Goal: Task Accomplishment & Management: Manage account settings

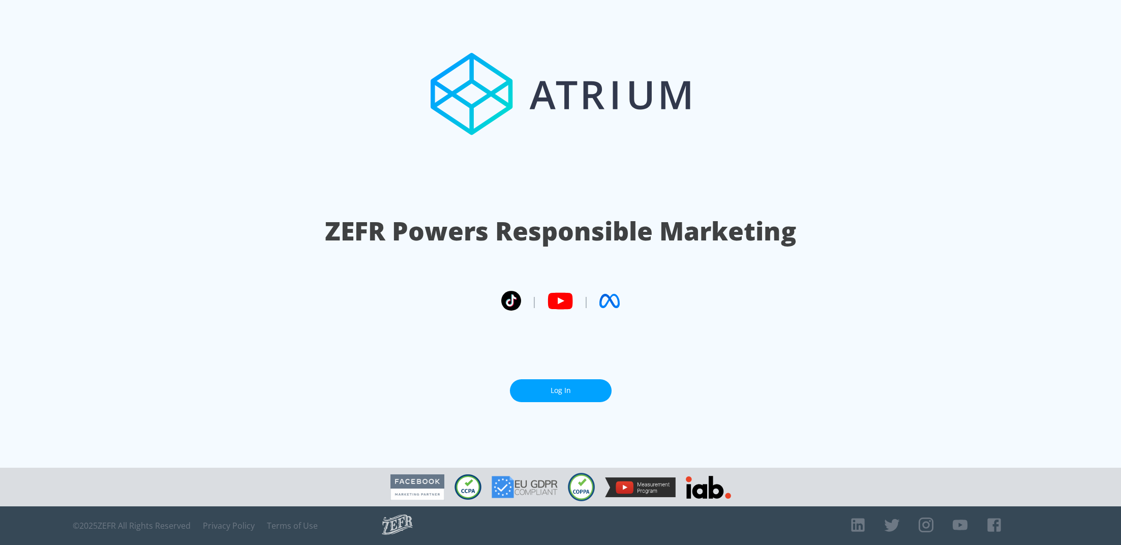
click at [557, 384] on link "Log In" at bounding box center [561, 390] width 102 height 23
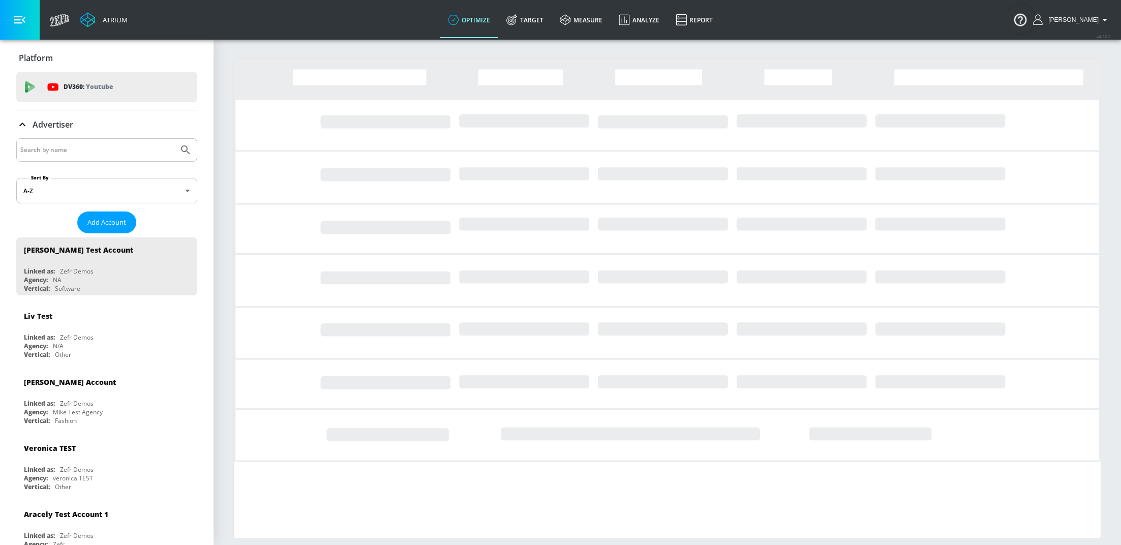
click at [51, 144] on input "Search by name" at bounding box center [97, 149] width 154 height 13
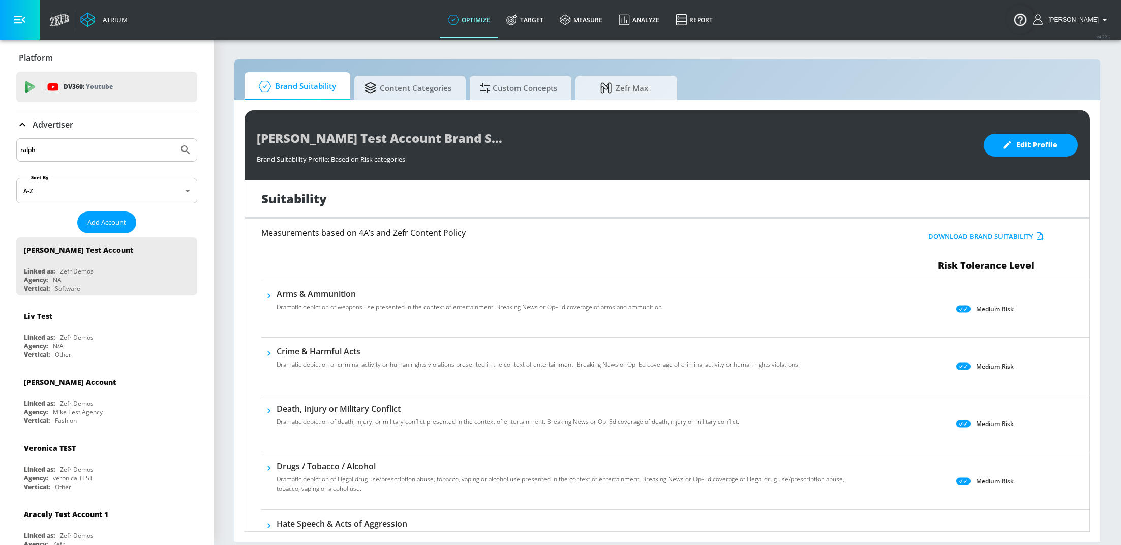
type input "ralph"
click at [174, 139] on button "Submit Search" at bounding box center [185, 150] width 22 height 22
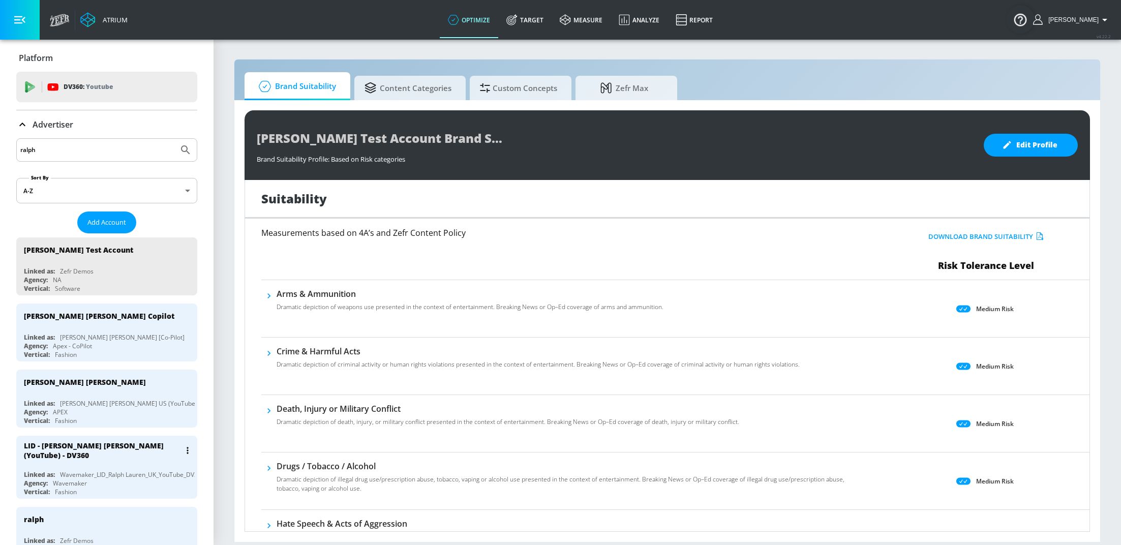
click at [107, 470] on div "Wavemaker_LID_Ralph Lauren_UK_YouTube_DV360" at bounding box center [132, 474] width 145 height 9
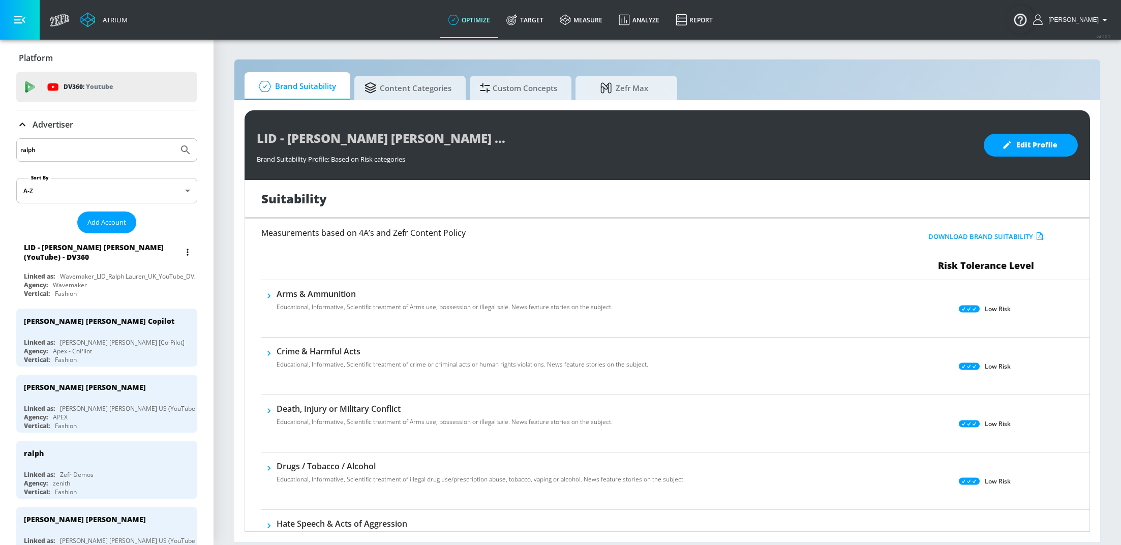
click at [111, 272] on div "Wavemaker_LID_Ralph Lauren_UK_YouTube_DV360" at bounding box center [132, 276] width 145 height 9
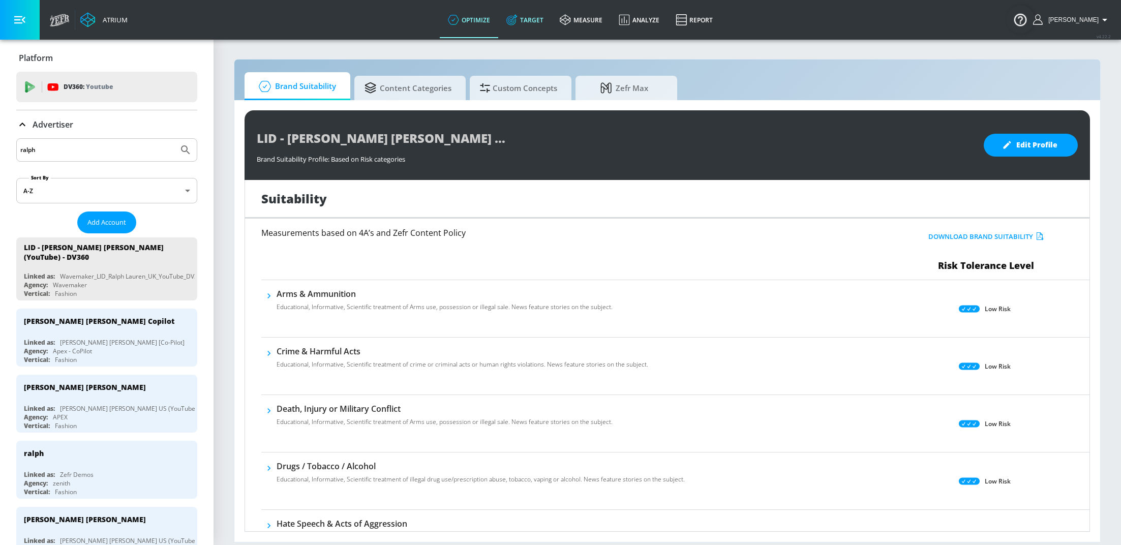
click at [529, 20] on link "Target" at bounding box center [524, 20] width 53 height 37
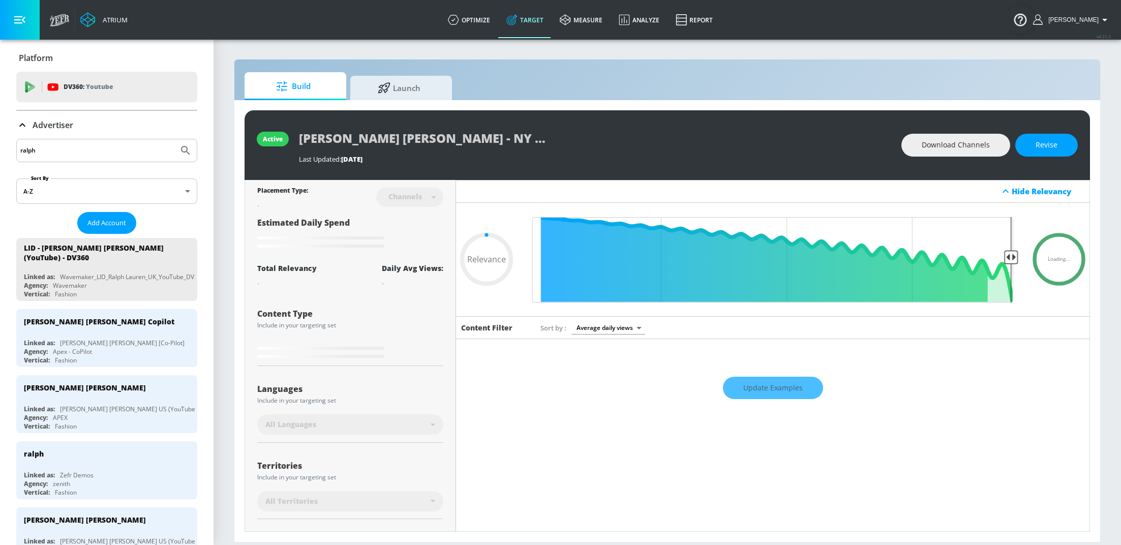
click at [23, 126] on icon at bounding box center [22, 125] width 12 height 12
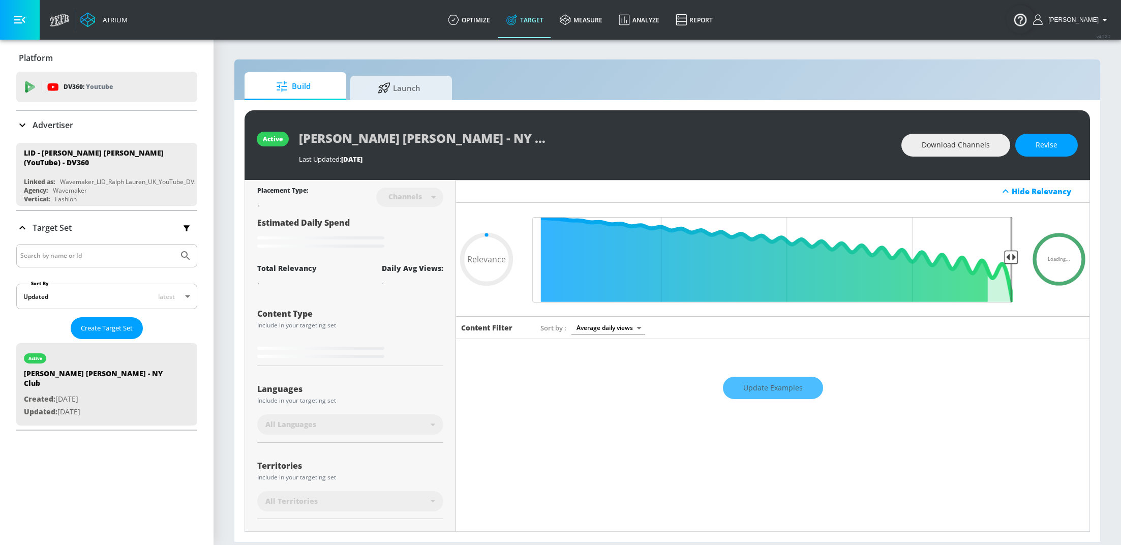
type input "0.61"
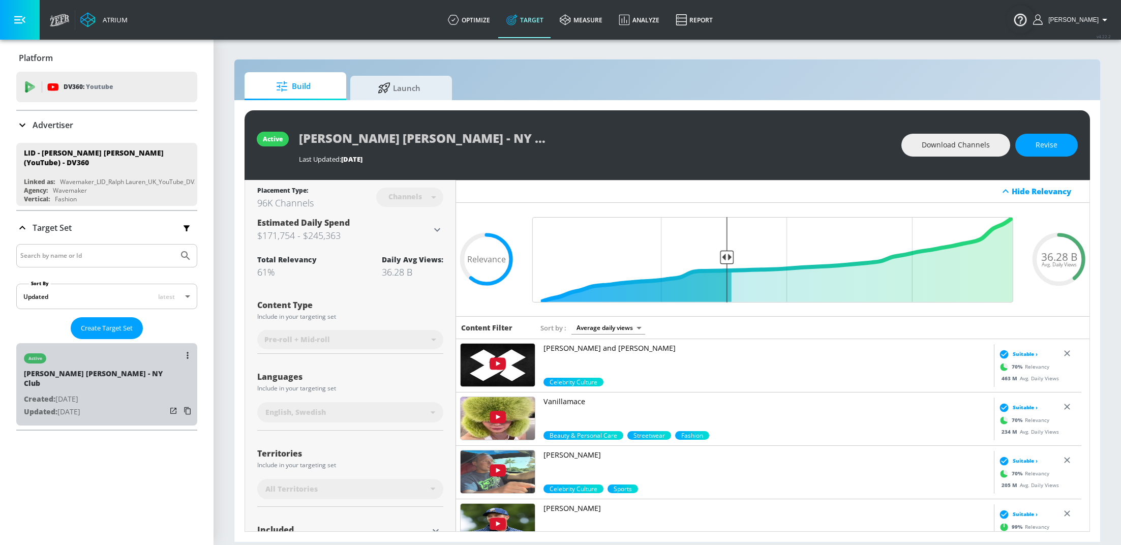
click at [125, 381] on div "active Ralph Lauren - NY Club Created: Aug. 01, 2025 Updated: Aug. 01, 2025" at bounding box center [106, 384] width 181 height 82
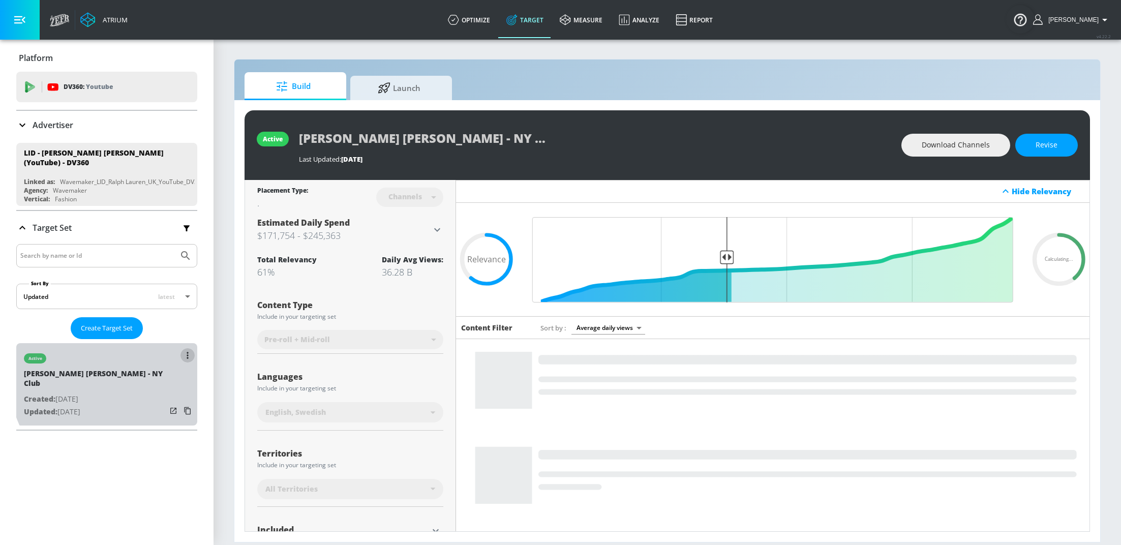
click at [187, 352] on icon "list of Target Set" at bounding box center [188, 355] width 2 height 7
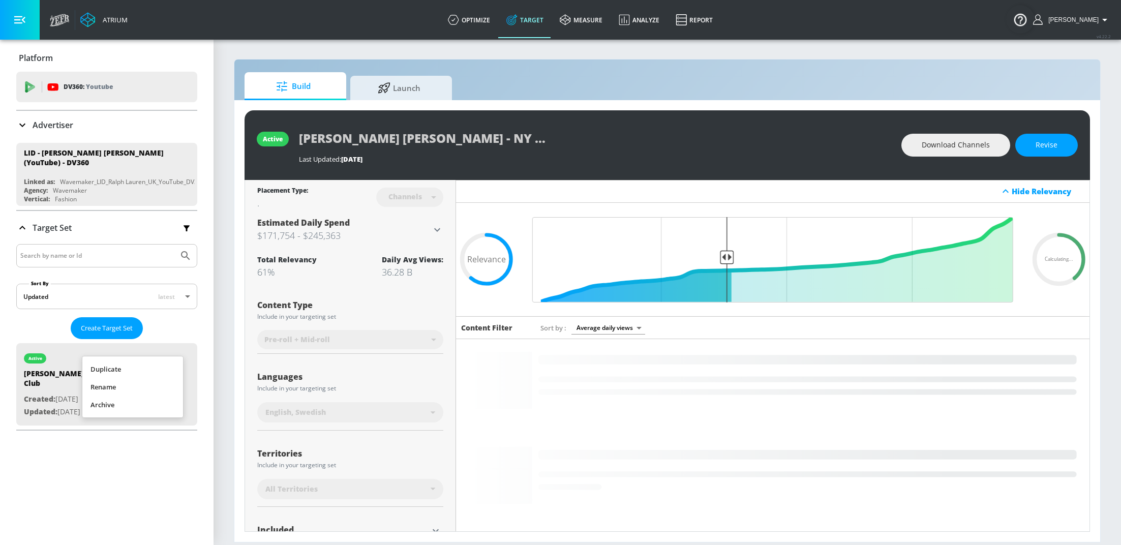
click at [120, 382] on li "Rename" at bounding box center [132, 387] width 101 height 18
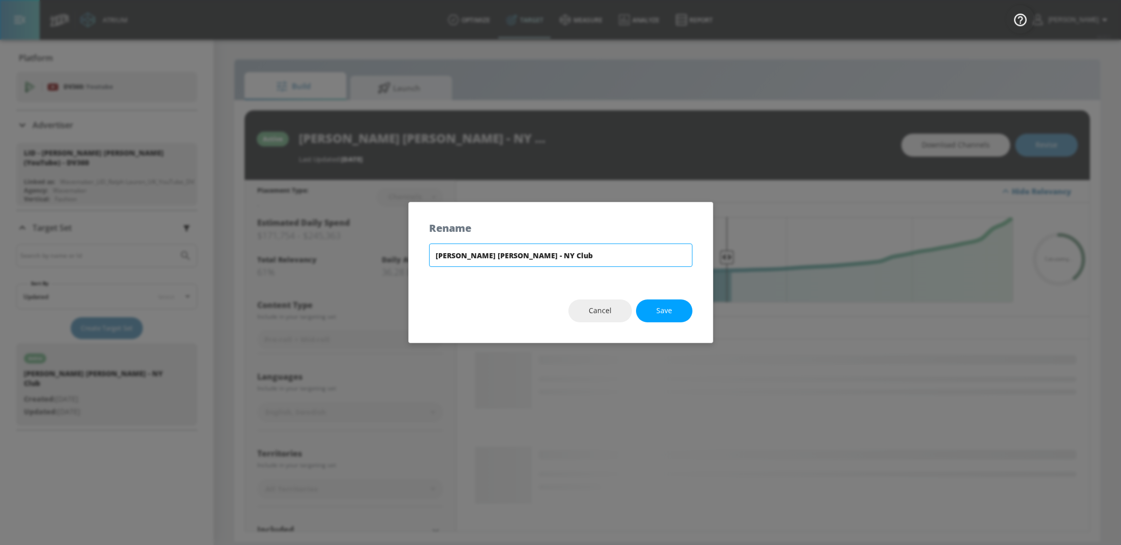
click at [539, 259] on input "Ralph Lauren - NY Club" at bounding box center [560, 255] width 263 height 23
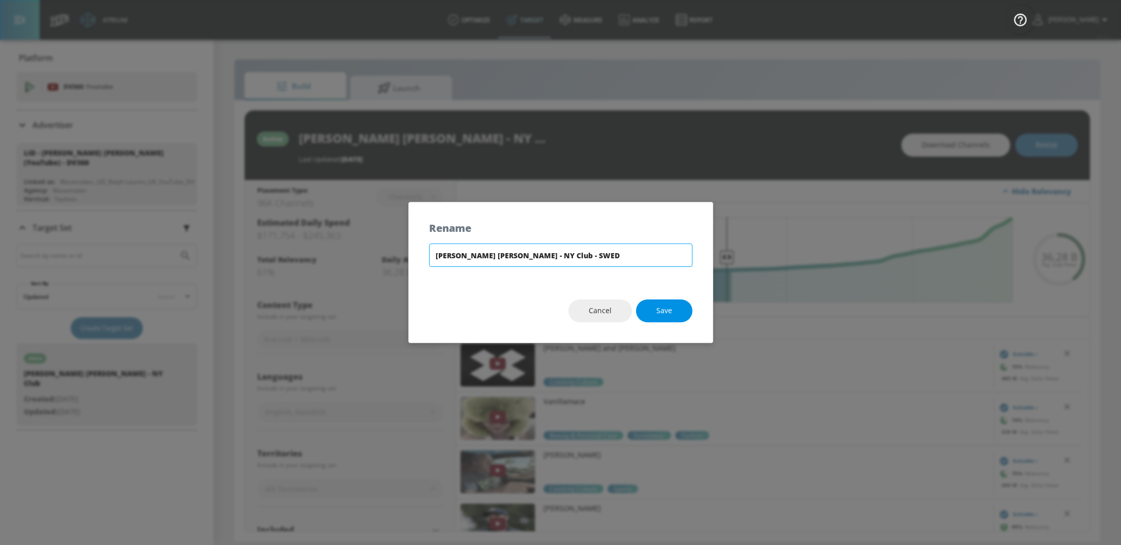
type input "[PERSON_NAME] [PERSON_NAME] - NY Club - SWED"
click at [681, 309] on button "Save" at bounding box center [664, 310] width 56 height 23
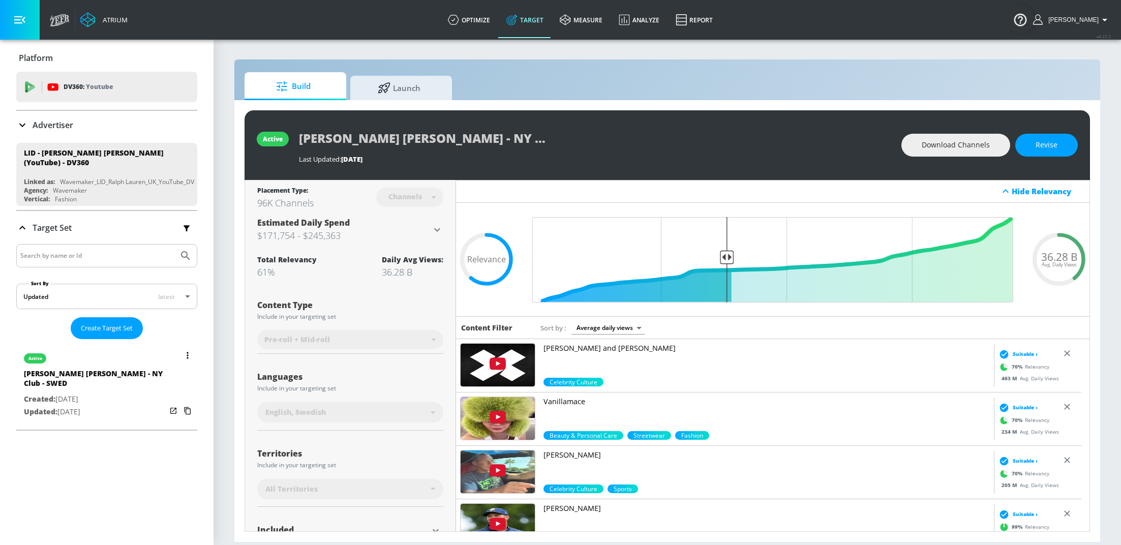
click at [180, 351] on button "list of Target Set" at bounding box center [187, 355] width 14 height 14
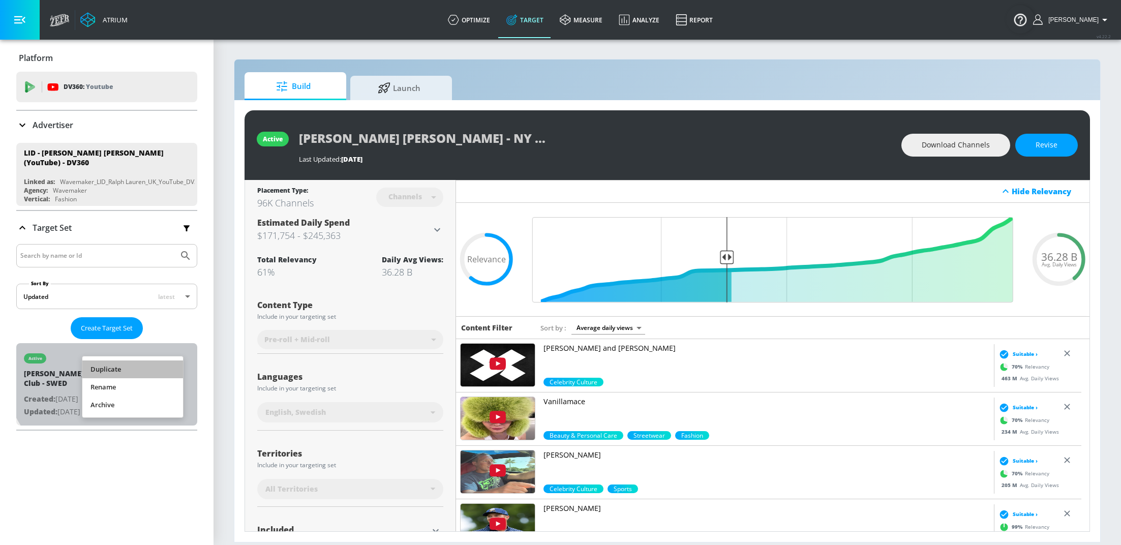
click at [109, 363] on li "Duplicate" at bounding box center [132, 369] width 101 height 18
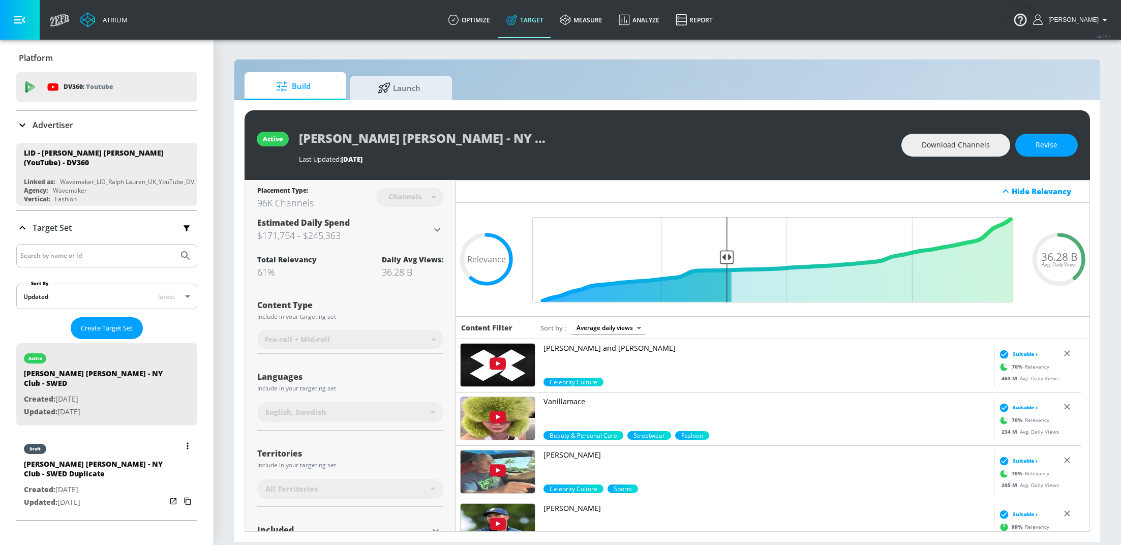
click at [84, 466] on div "Ralph Lauren - NY Club - SWED Duplicate" at bounding box center [95, 471] width 142 height 24
type input "Ralph Lauren - NY Club - SWED Duplicate"
type input "0.05"
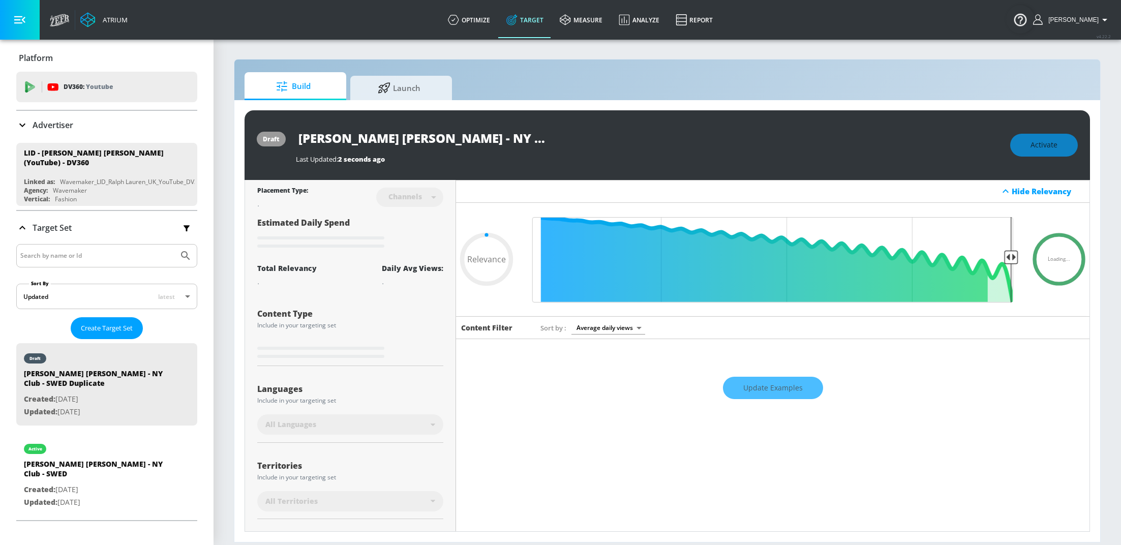
click at [505, 144] on input "Ralph Lauren - NY Club - SWED Duplicate" at bounding box center [423, 138] width 254 height 23
drag, startPoint x: 451, startPoint y: 136, endPoint x: 620, endPoint y: 138, distance: 169.3
click at [620, 138] on div "Ralph Lauren - NY Club - SWED Duplicate" at bounding box center [648, 138] width 704 height 23
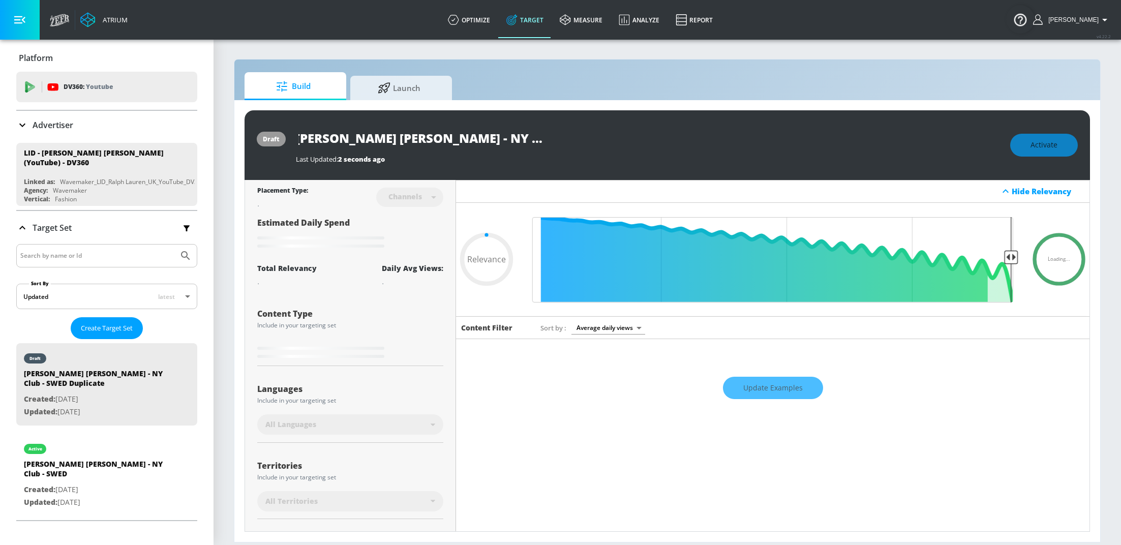
type input "Ralph Lauren - NY Club -"
type input "0.05"
type input "Ralph Lauren - NY Club - P"
type input "0.05"
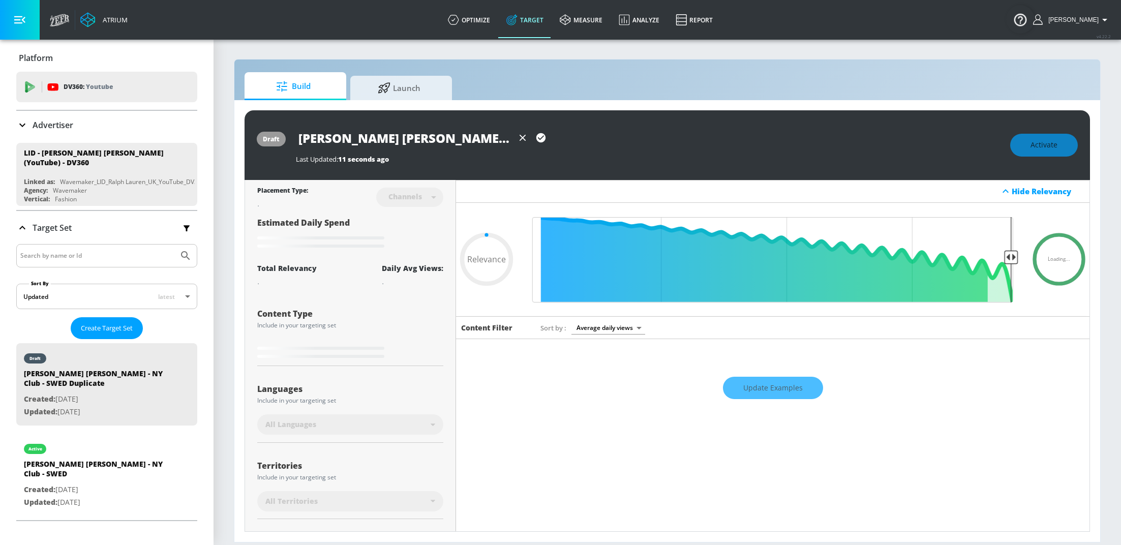
type input "Ralph Lauren - NY Club - PO"
type input "0.05"
type input "[PERSON_NAME] [PERSON_NAME] - NY Club - POL"
type input "0.05"
type input "[PERSON_NAME] [PERSON_NAME] - NY Club - POL"
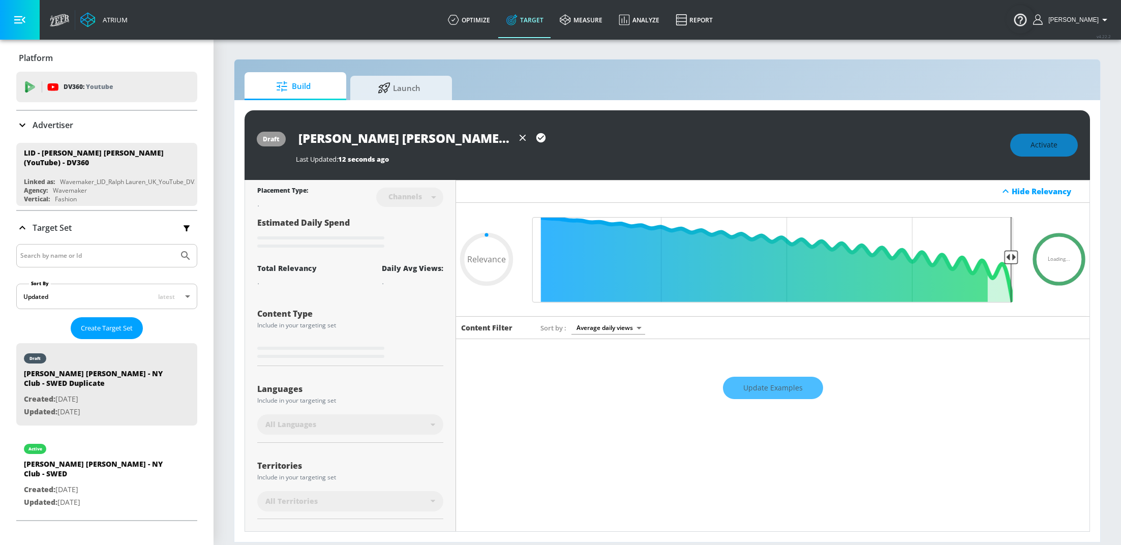
click at [539, 139] on icon "button" at bounding box center [540, 137] width 11 height 11
type input "0.05"
click at [380, 374] on div "Languages Include in your targeting set All Languages" at bounding box center [350, 408] width 186 height 68
type input "Ralph Lauren - NY Club - SWED Duplicate"
type input "0.61"
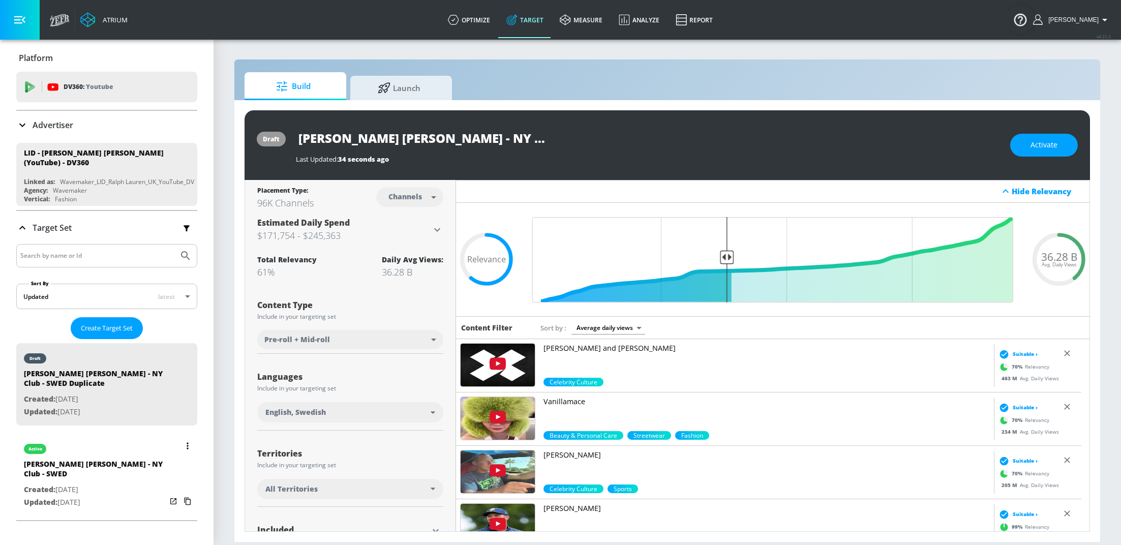
click at [114, 483] on p "Created: Aug. 01, 2025" at bounding box center [95, 489] width 142 height 13
type input "[PERSON_NAME] [PERSON_NAME] - NY Club - SWED"
type input "0.05"
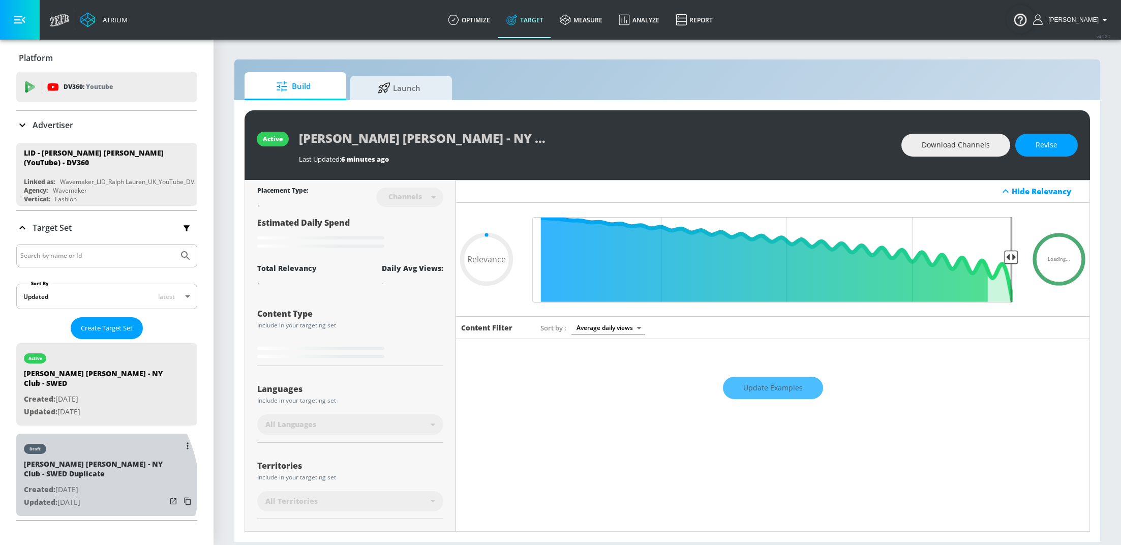
click at [76, 483] on p "Created: Aug. 19, 2025" at bounding box center [95, 489] width 142 height 13
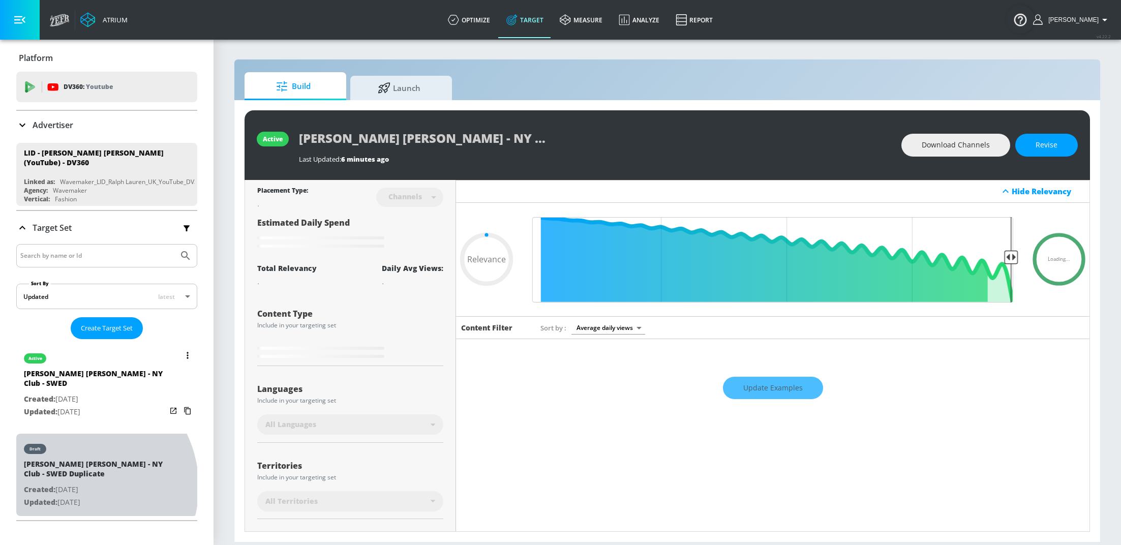
type input "Ralph Lauren - NY Club - SWED Duplicate"
type input "0.05"
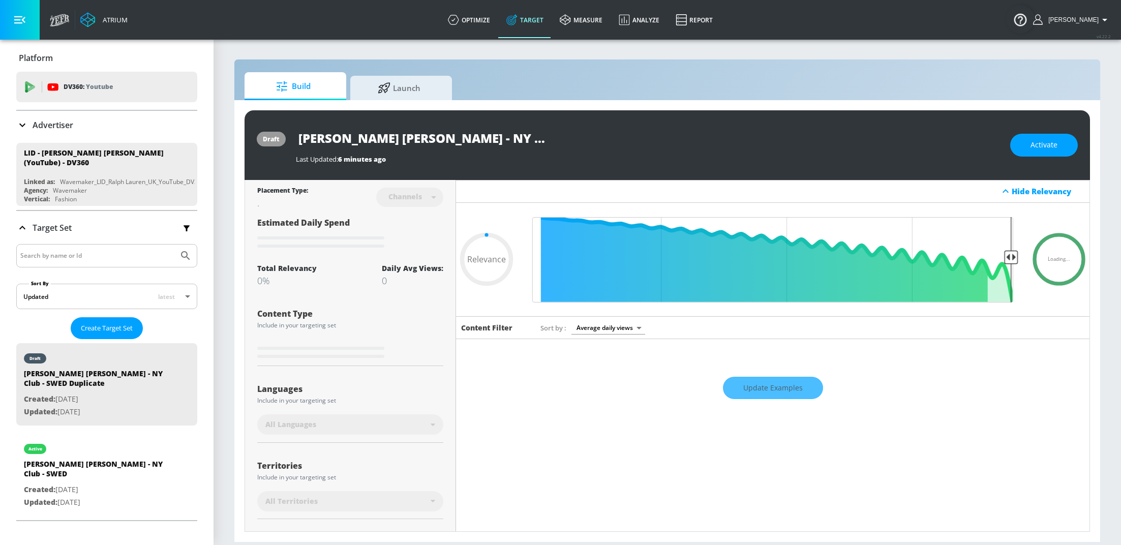
scroll to position [0, 3]
drag, startPoint x: 452, startPoint y: 139, endPoint x: 580, endPoint y: 129, distance: 128.0
click at [569, 135] on div "Ralph Lauren - NY Club - SWED Duplicate" at bounding box center [648, 138] width 704 height 23
type input "Ralph Lauren - NY Club - P"
type input "0.05"
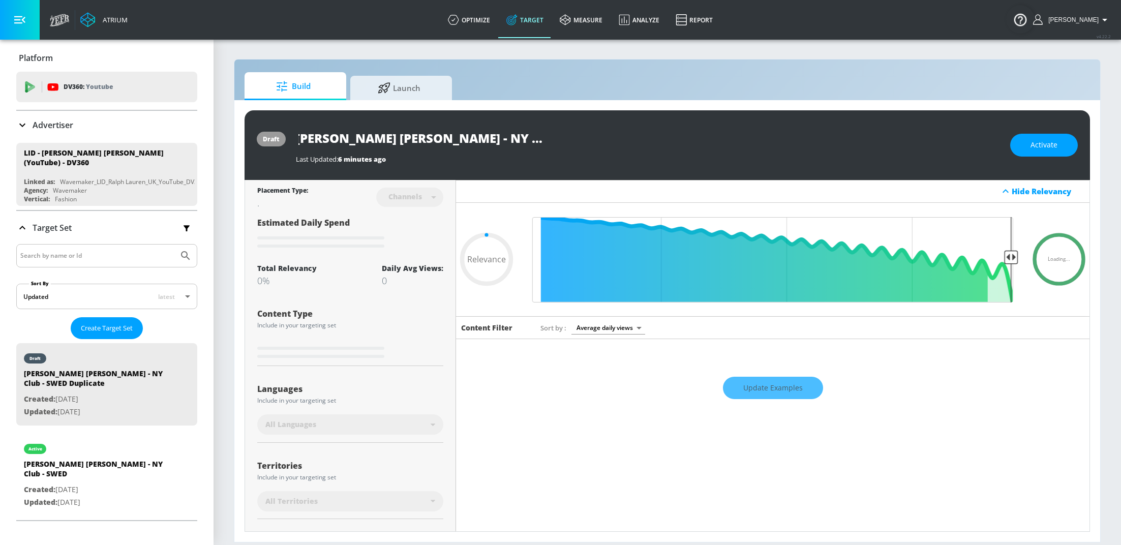
scroll to position [0, 0]
type input "Ralph Lauren - NY Club - PO"
type input "0.05"
type input "[PERSON_NAME] [PERSON_NAME] - NY Club - POL"
type input "0.05"
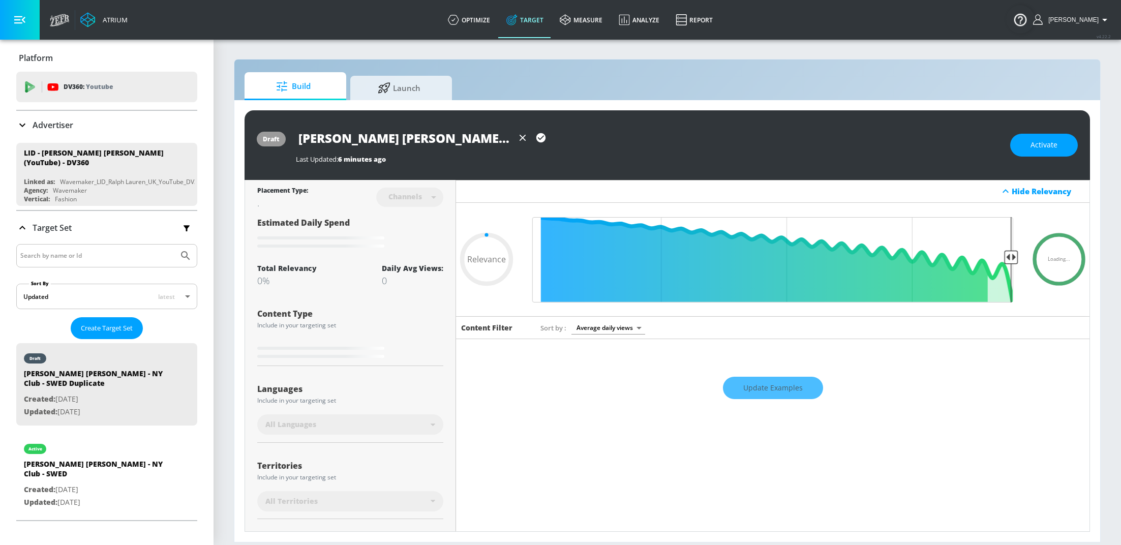
type input "[PERSON_NAME] [PERSON_NAME] - NY Club - POL"
click at [537, 140] on icon "button" at bounding box center [540, 137] width 9 height 9
type input "0.61"
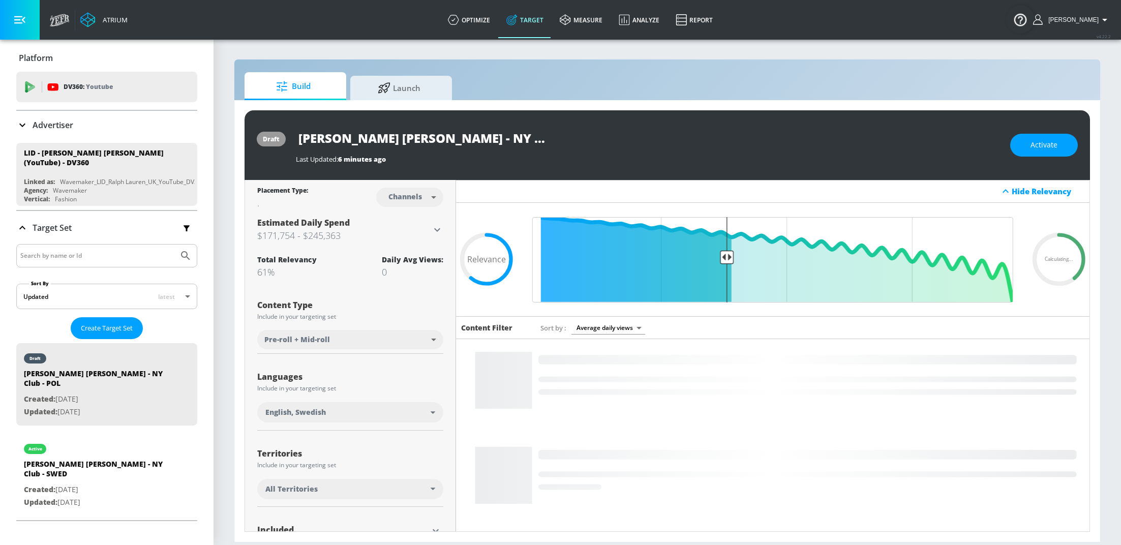
click at [431, 411] on icon at bounding box center [433, 412] width 5 height 3
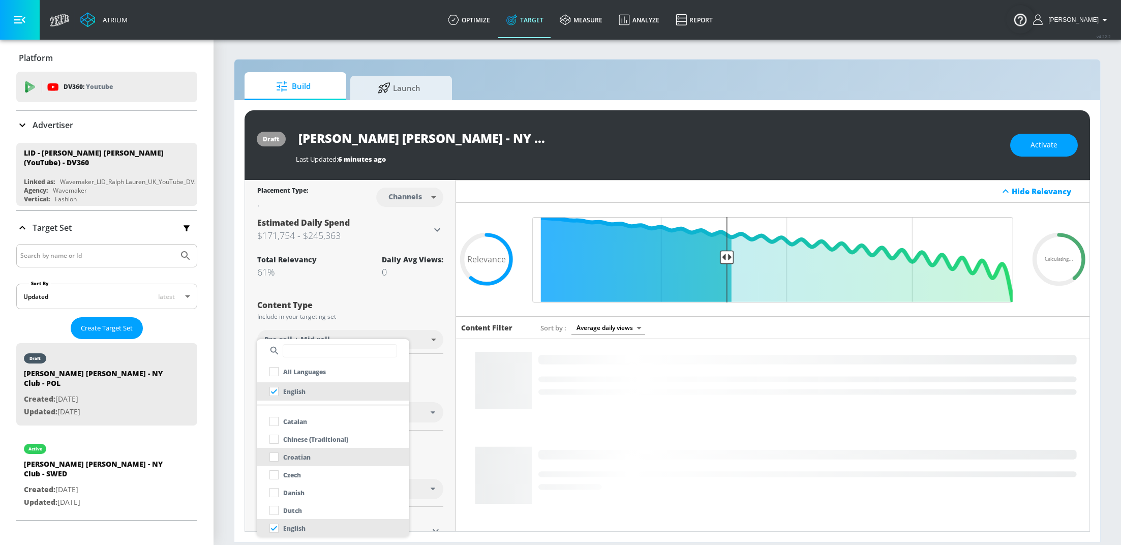
scroll to position [210, 0]
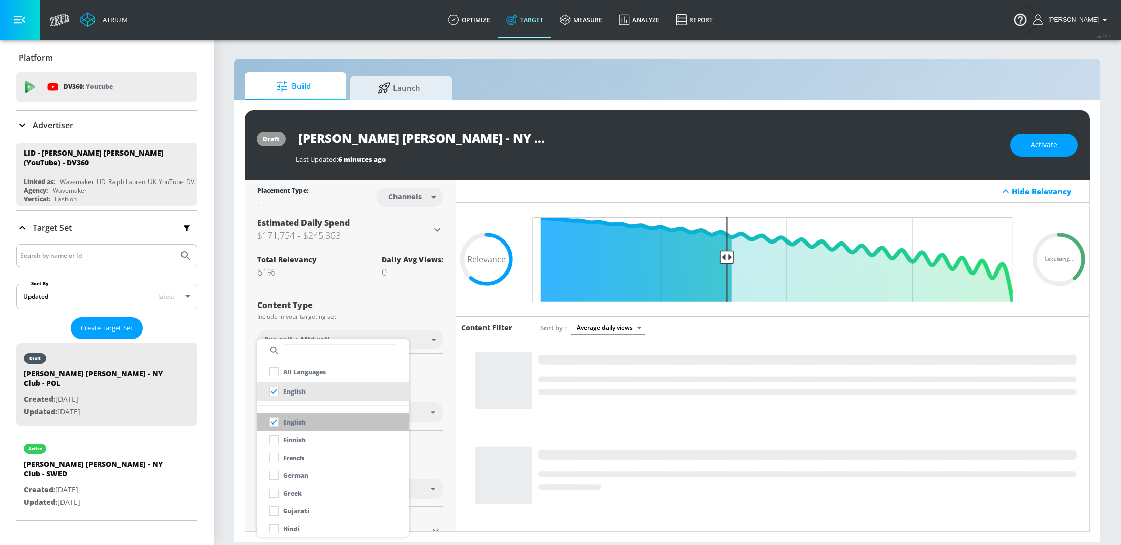
click at [276, 423] on input "checkbox" at bounding box center [274, 422] width 18 height 18
checkbox input "false"
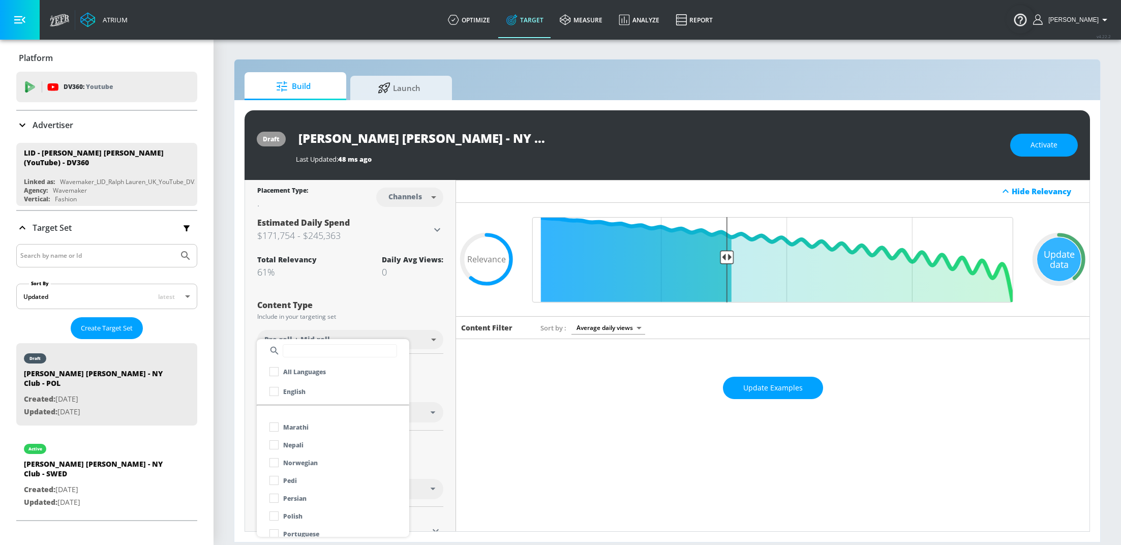
scroll to position [540, 0]
click at [271, 483] on input "checkbox" at bounding box center [274, 484] width 18 height 18
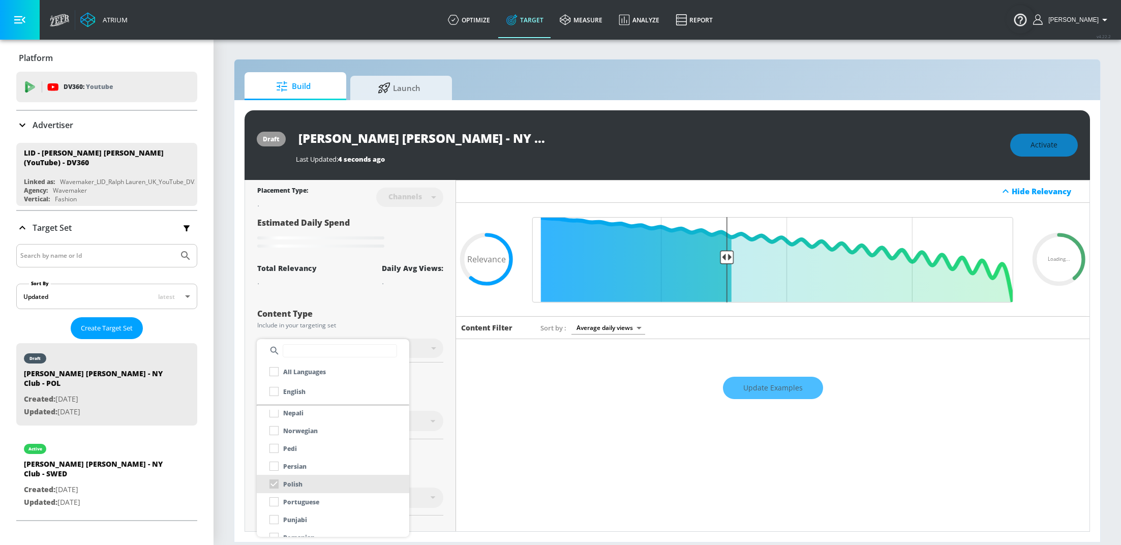
click at [444, 385] on div at bounding box center [560, 272] width 1121 height 545
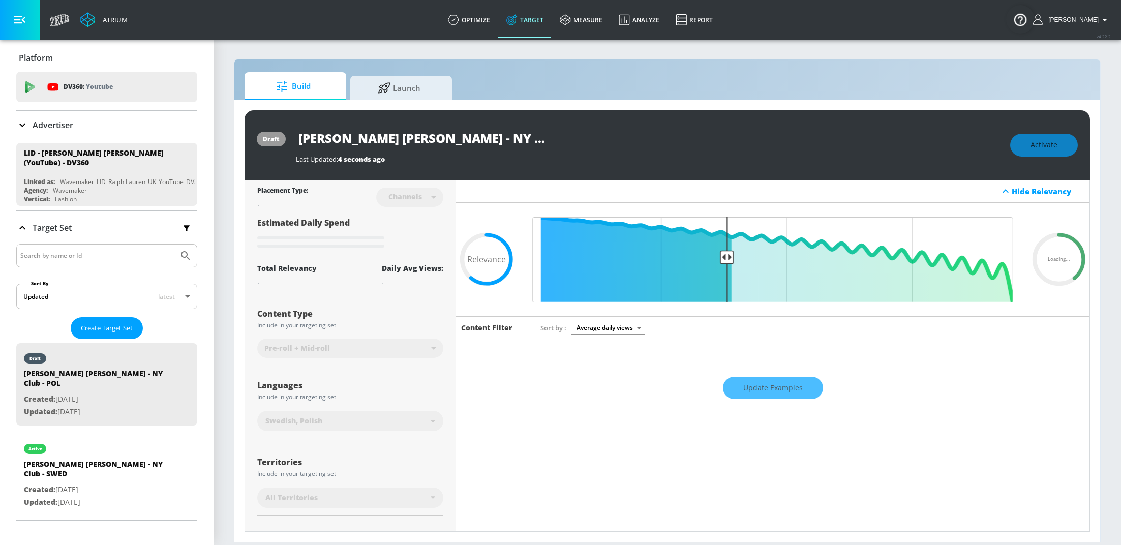
click at [779, 384] on div "Update Examples" at bounding box center [772, 388] width 633 height 36
click at [763, 377] on div "Update Examples" at bounding box center [772, 388] width 633 height 36
click at [769, 388] on div "Update Examples" at bounding box center [772, 388] width 633 height 36
click at [772, 392] on div "Update Examples" at bounding box center [772, 388] width 633 height 36
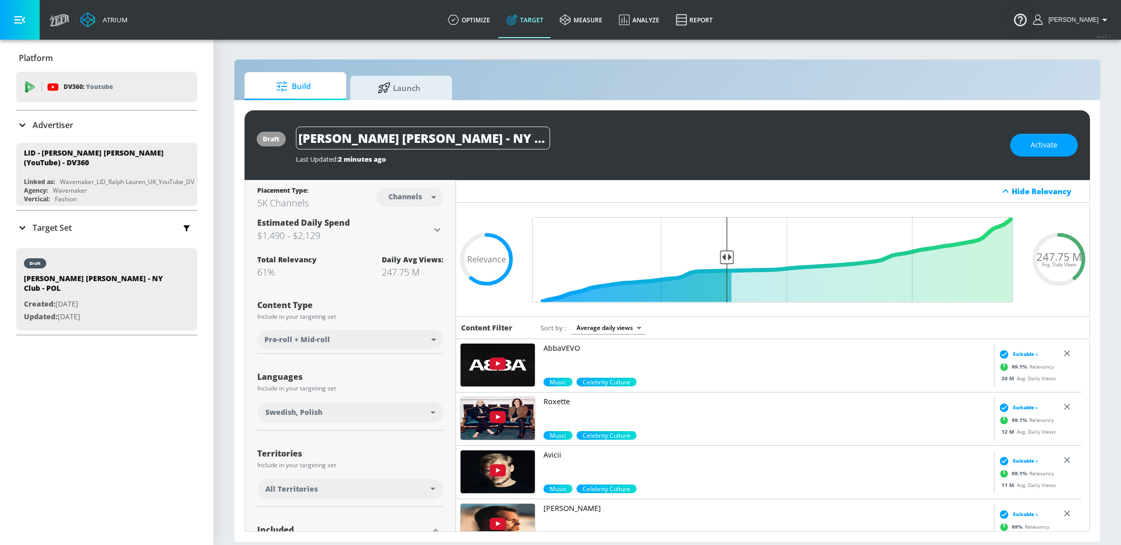
click at [619, 134] on div "[PERSON_NAME] [PERSON_NAME] - NY Club - POL" at bounding box center [648, 138] width 704 height 23
click at [615, 137] on div "[PERSON_NAME] [PERSON_NAME] - NY Club - POL" at bounding box center [648, 138] width 704 height 23
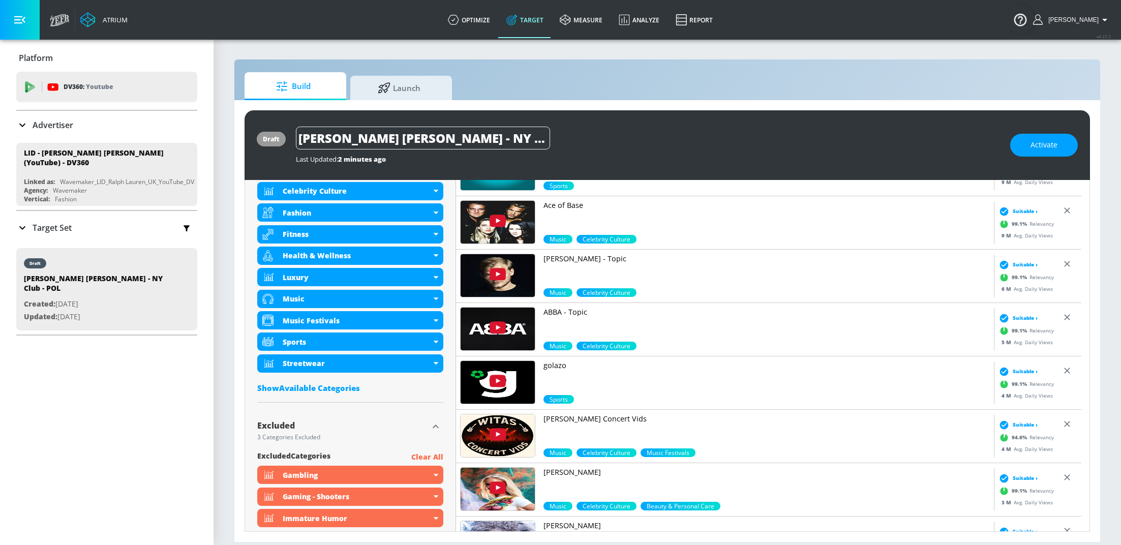
scroll to position [426, 0]
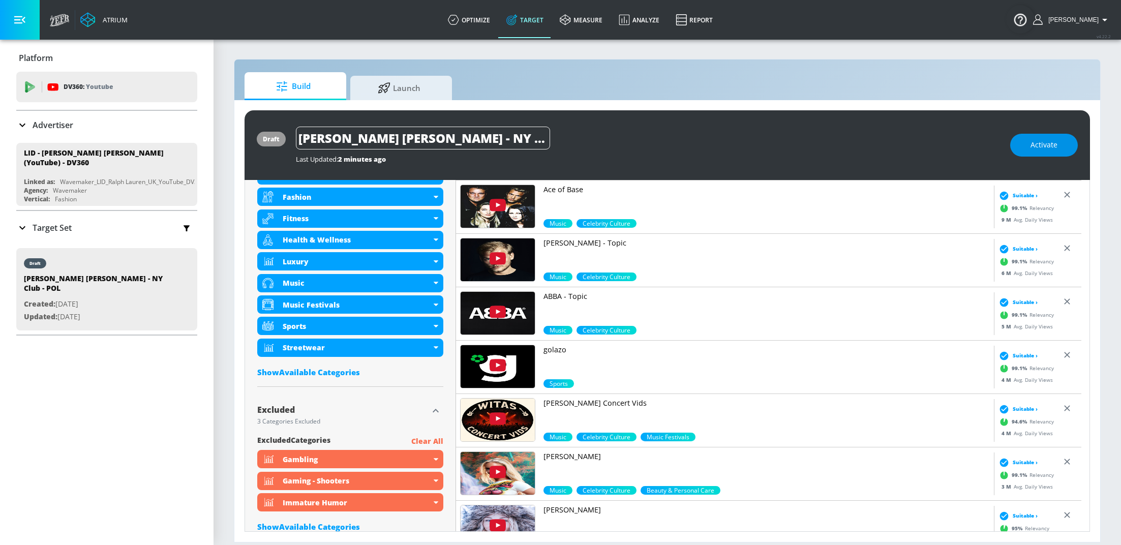
click at [1047, 144] on span "Activate" at bounding box center [1043, 145] width 27 height 13
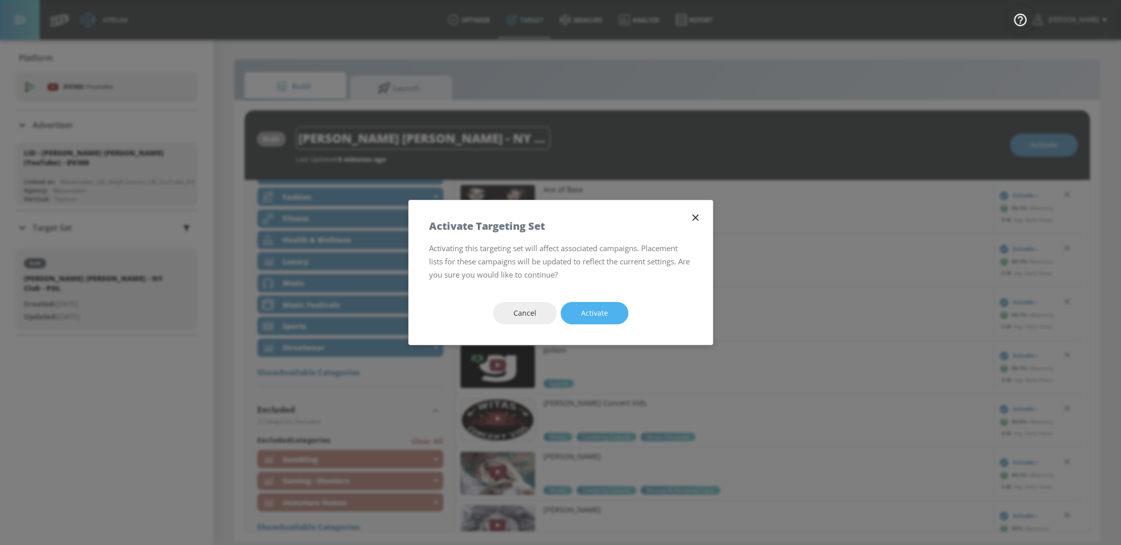
click at [601, 320] on button "Activate" at bounding box center [595, 313] width 68 height 23
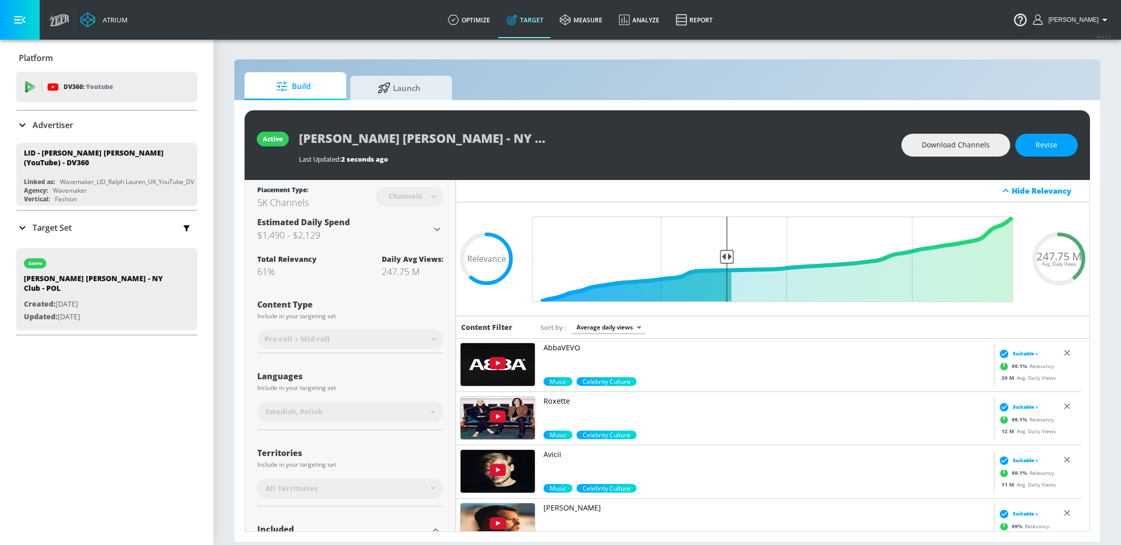
scroll to position [0, 0]
click at [383, 305] on div "Content Type" at bounding box center [350, 305] width 186 height 8
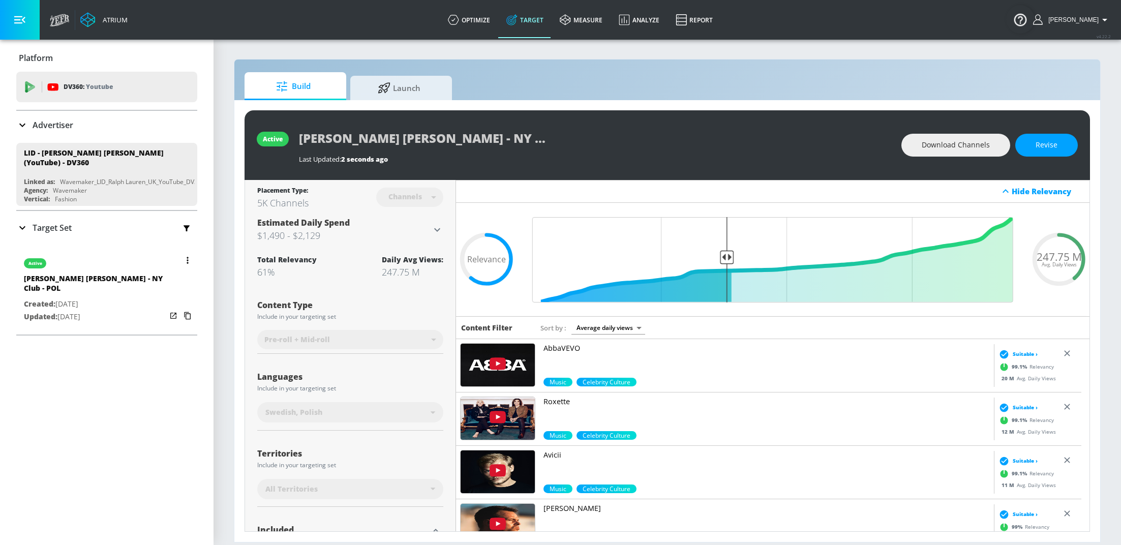
click at [104, 260] on div "active" at bounding box center [95, 260] width 142 height 25
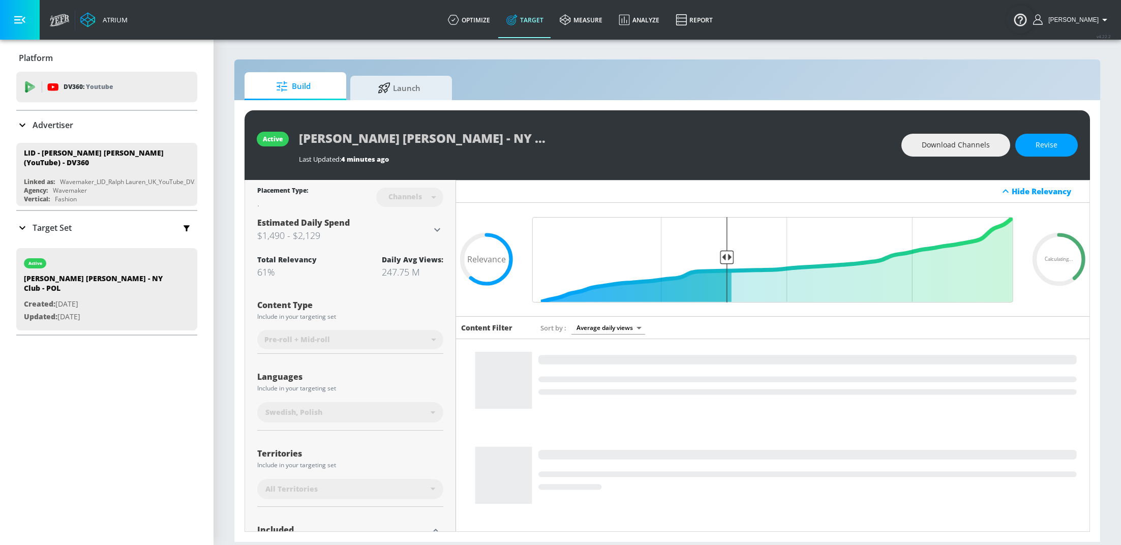
click at [38, 224] on p "Target Set" at bounding box center [52, 227] width 39 height 11
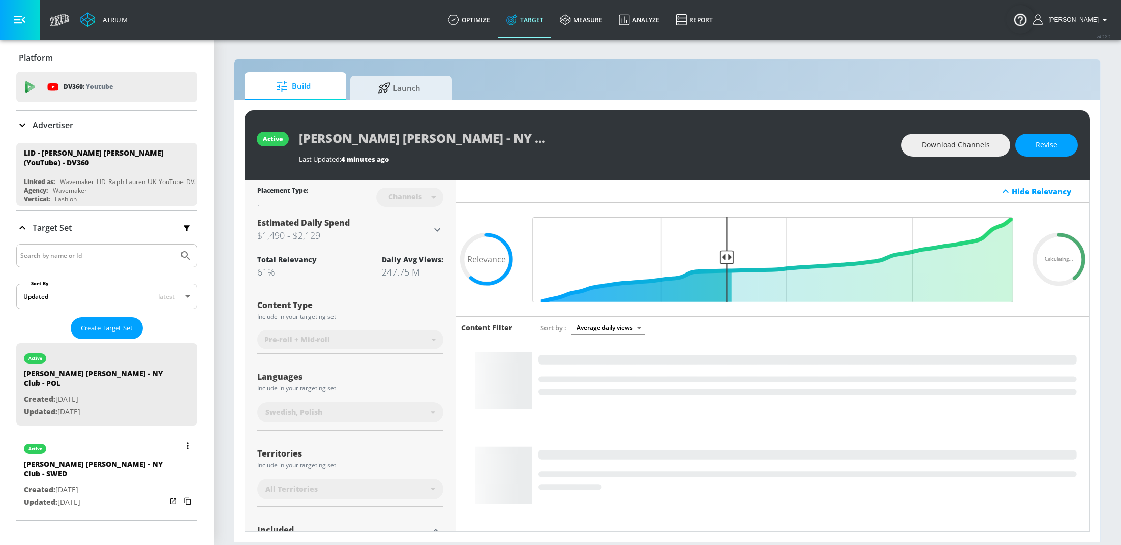
click at [89, 459] on div "[PERSON_NAME] [PERSON_NAME] - NY Club - SWED" at bounding box center [95, 471] width 142 height 24
type input "[PERSON_NAME] [PERSON_NAME] - NY Club - SWED"
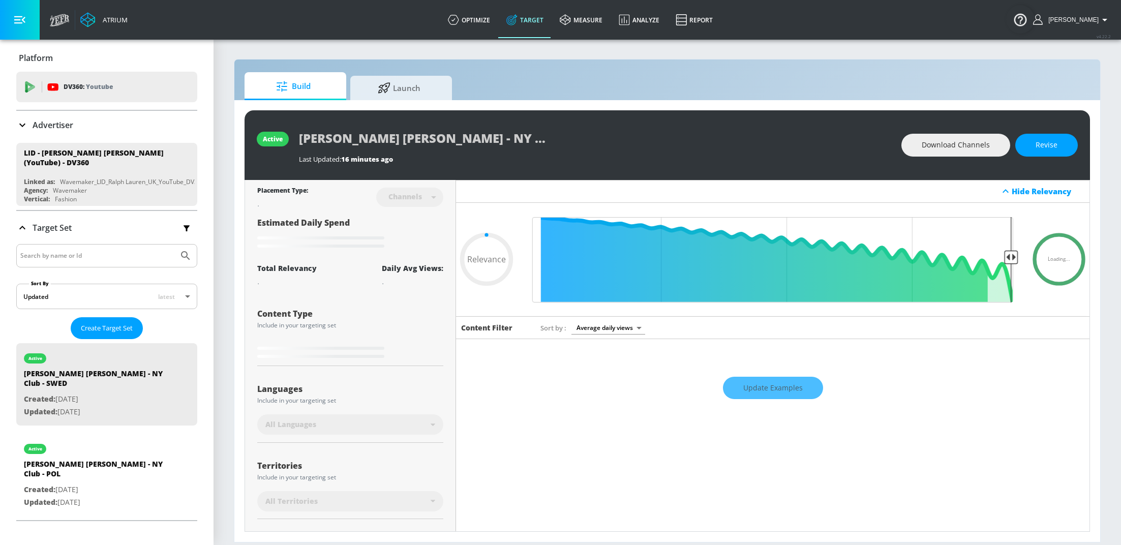
click at [779, 380] on div "Update Examples" at bounding box center [772, 388] width 633 height 36
click at [765, 379] on div "Update Examples" at bounding box center [772, 388] width 633 height 36
type input "0.61"
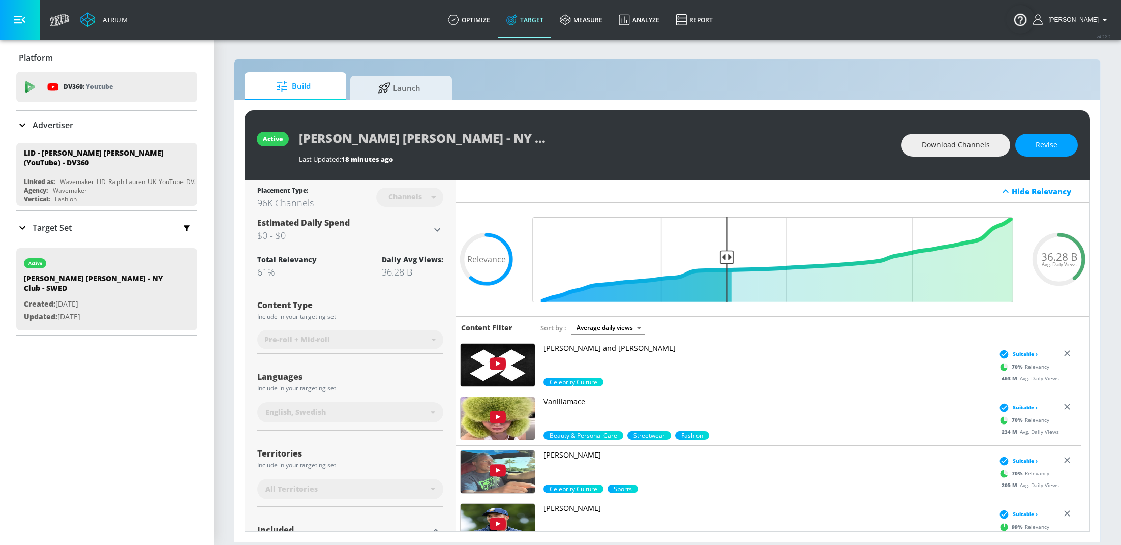
click at [49, 222] on p "Target Set" at bounding box center [52, 227] width 39 height 11
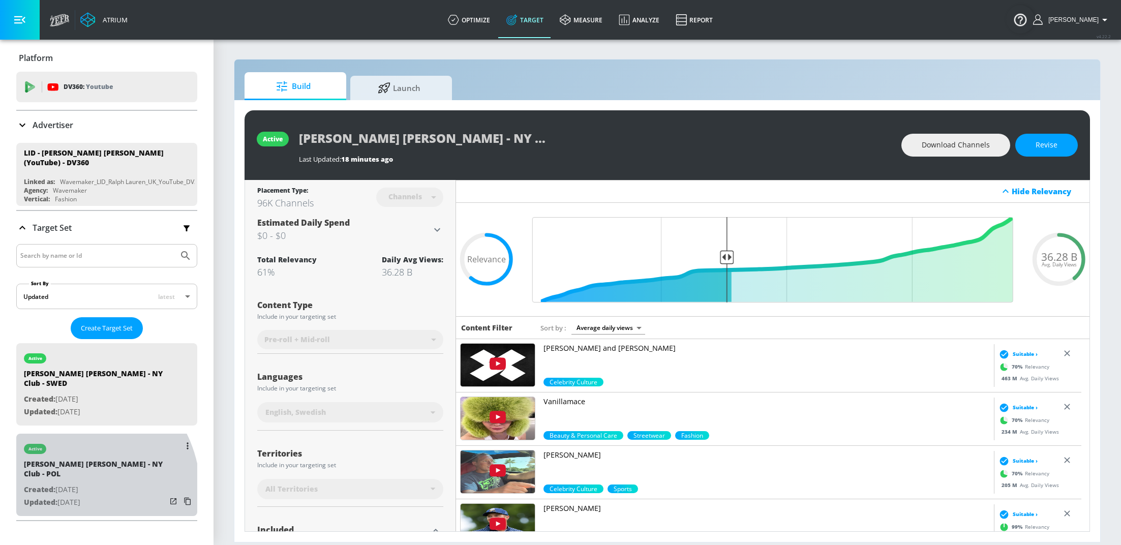
click at [70, 496] on p "Updated: Aug. 19, 2025" at bounding box center [95, 502] width 142 height 13
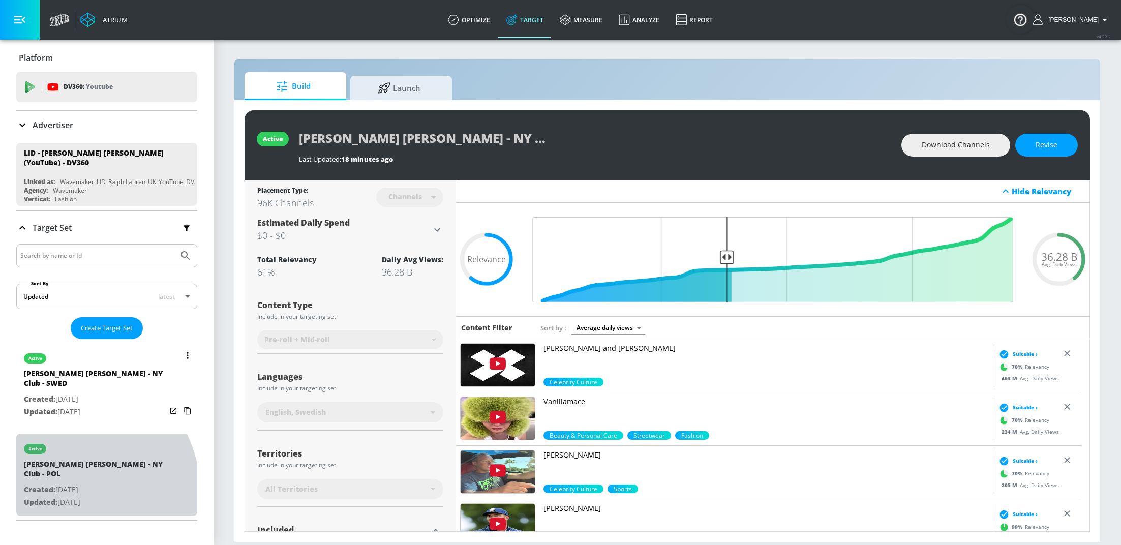
type input "[PERSON_NAME] [PERSON_NAME] - NY Club - POL"
type input "0.05"
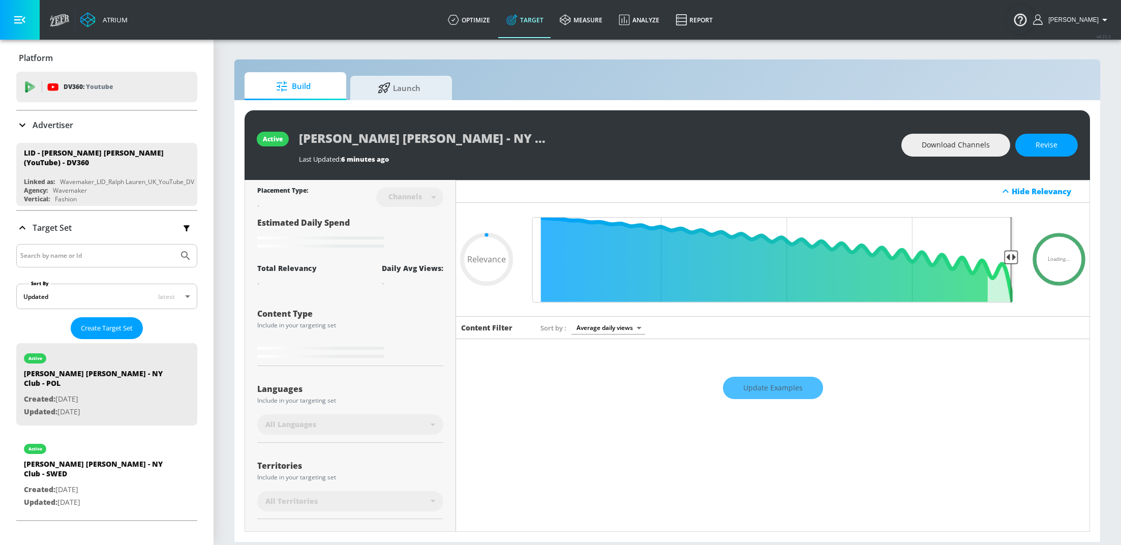
click at [797, 388] on div "Update Examples" at bounding box center [772, 388] width 633 height 36
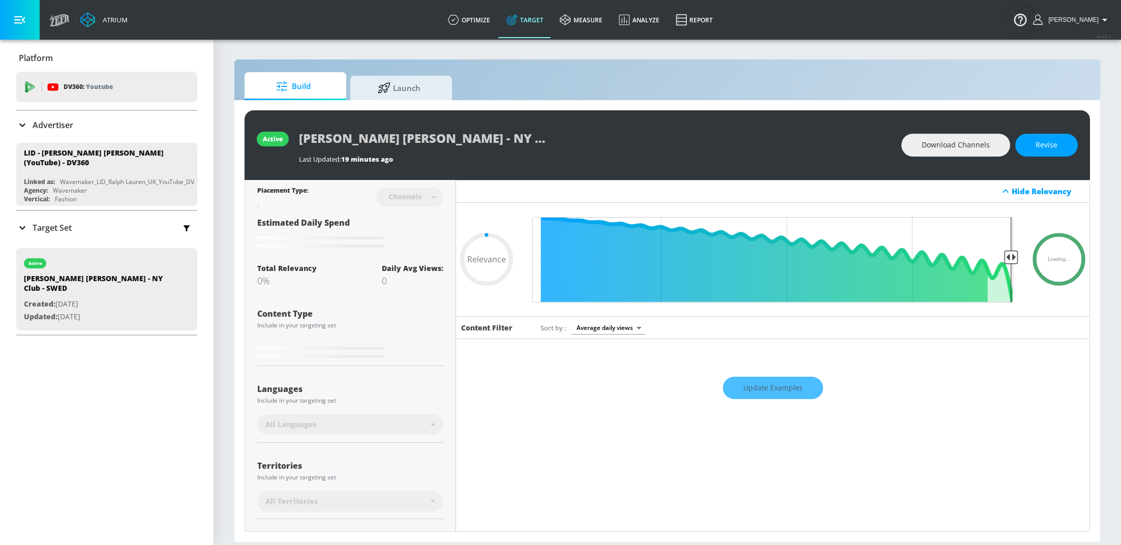
click at [765, 390] on div "Update Examples" at bounding box center [772, 388] width 633 height 36
click at [774, 387] on div "Update Examples" at bounding box center [772, 388] width 633 height 36
click at [782, 397] on div "Update Examples" at bounding box center [772, 388] width 633 height 36
click at [769, 381] on div "Update Examples" at bounding box center [772, 388] width 633 height 36
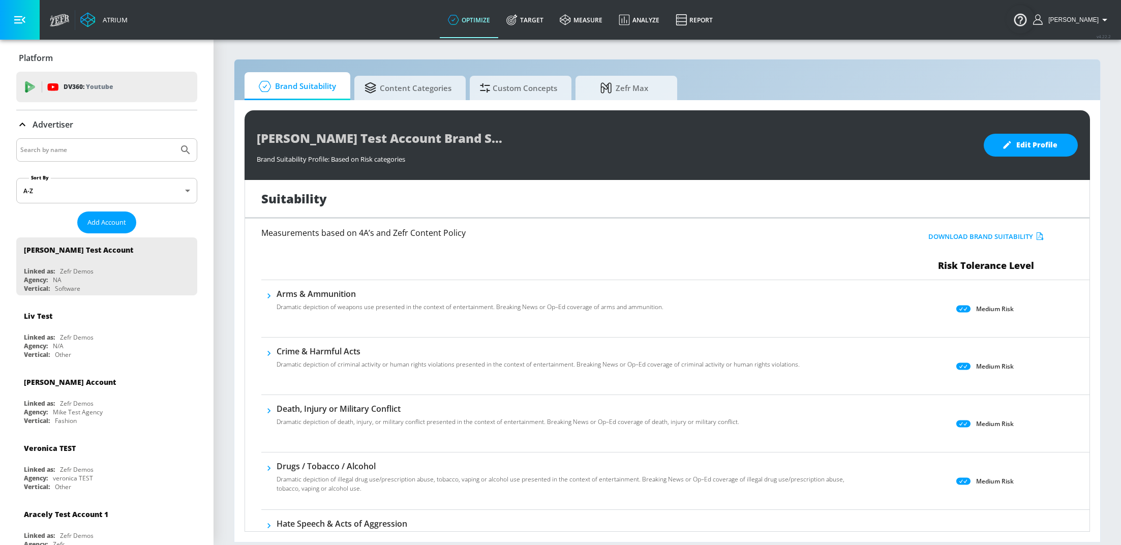
click at [89, 157] on div at bounding box center [106, 149] width 181 height 23
click at [89, 155] on input "Search by name" at bounding box center [97, 149] width 154 height 13
type input "ralph"
click at [174, 139] on button "Submit Search" at bounding box center [185, 150] width 22 height 22
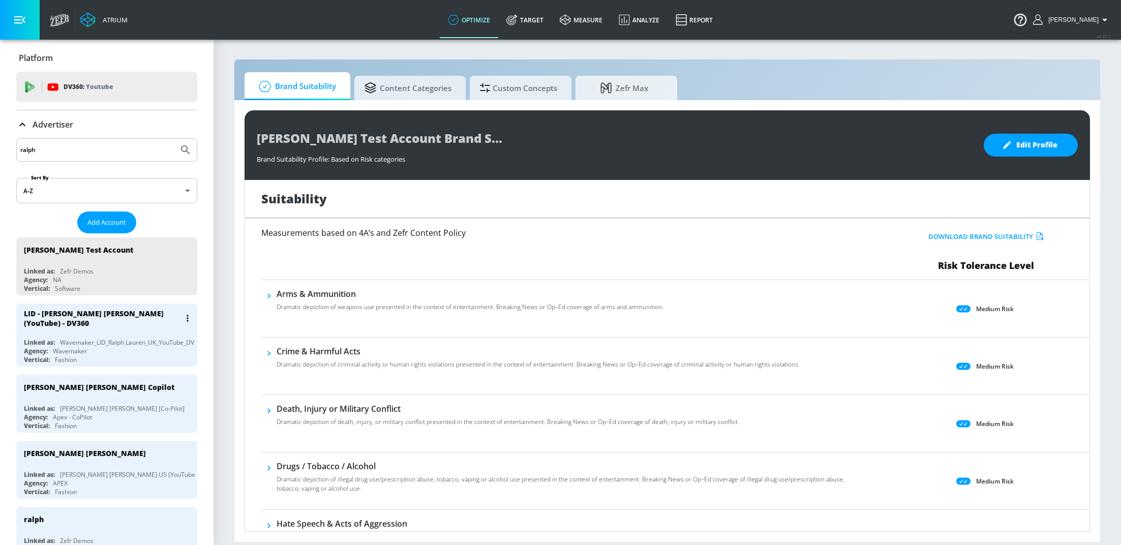
click at [75, 347] on div "Wavemaker" at bounding box center [70, 351] width 34 height 9
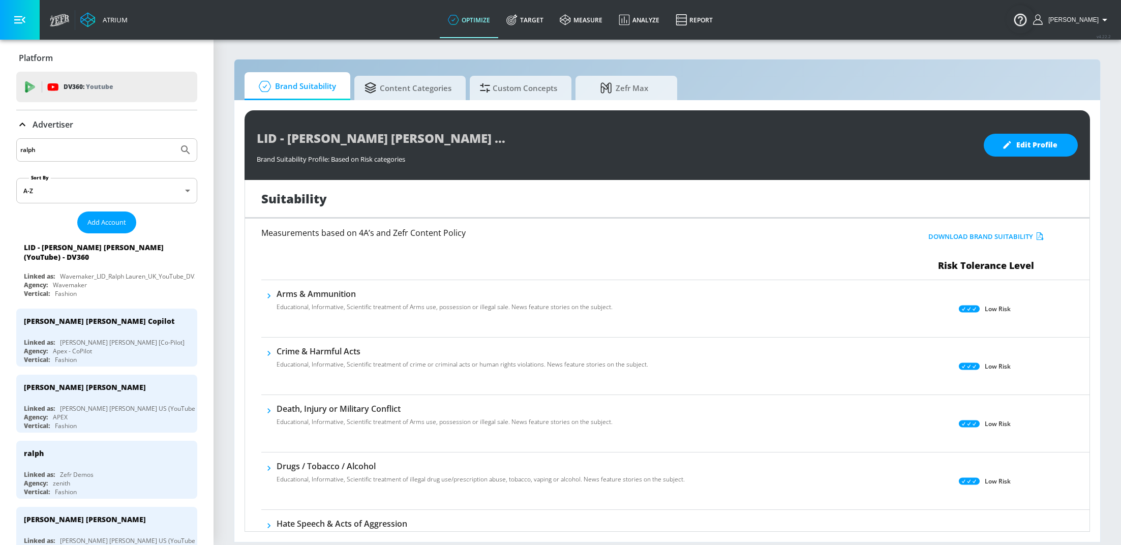
click at [20, 126] on icon at bounding box center [22, 124] width 12 height 12
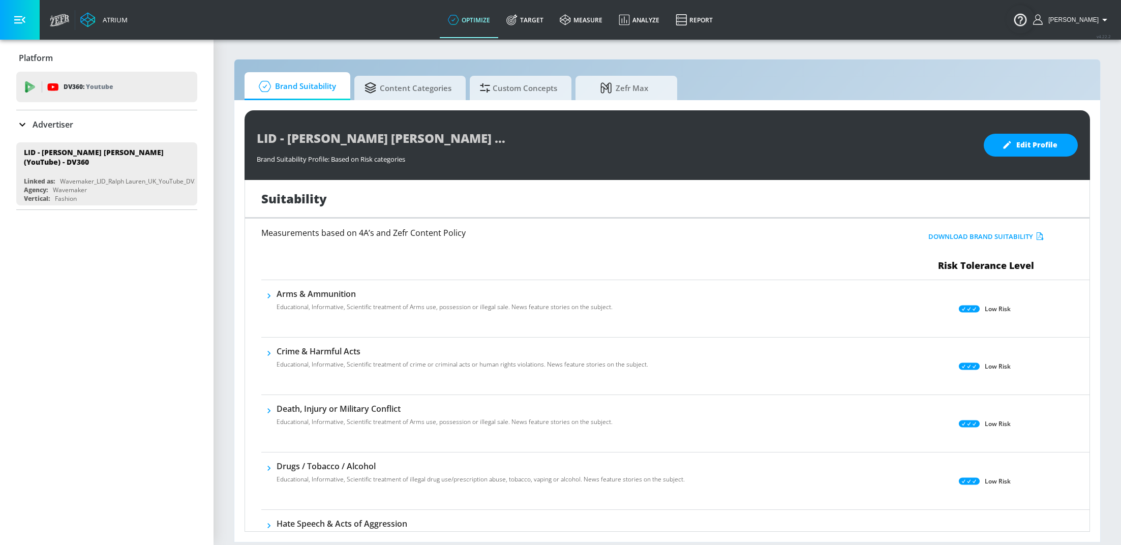
click at [552, 20] on link "Target" at bounding box center [524, 20] width 53 height 37
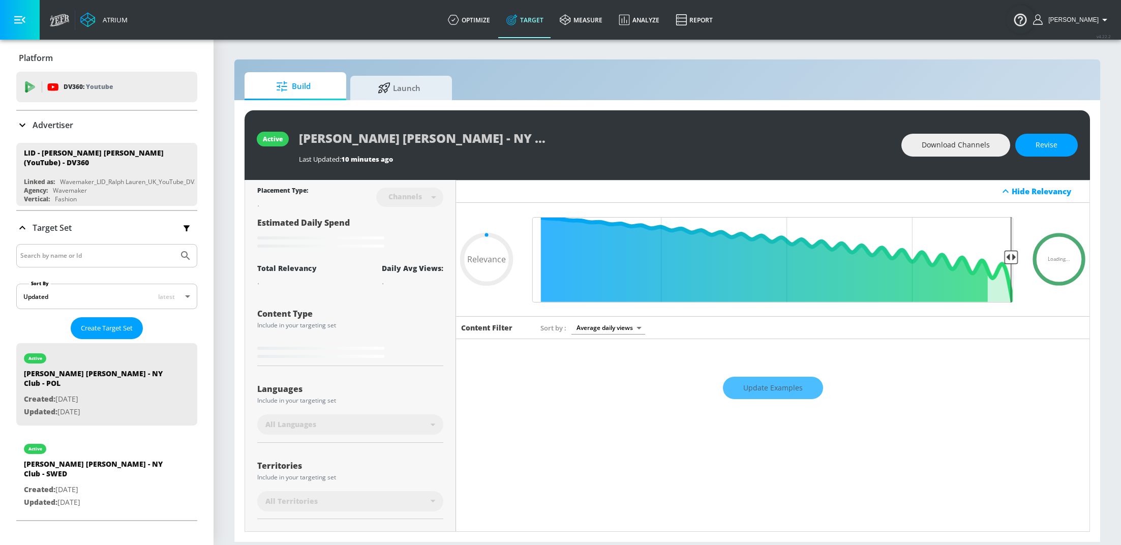
click at [778, 383] on div "Update Examples" at bounding box center [772, 388] width 633 height 36
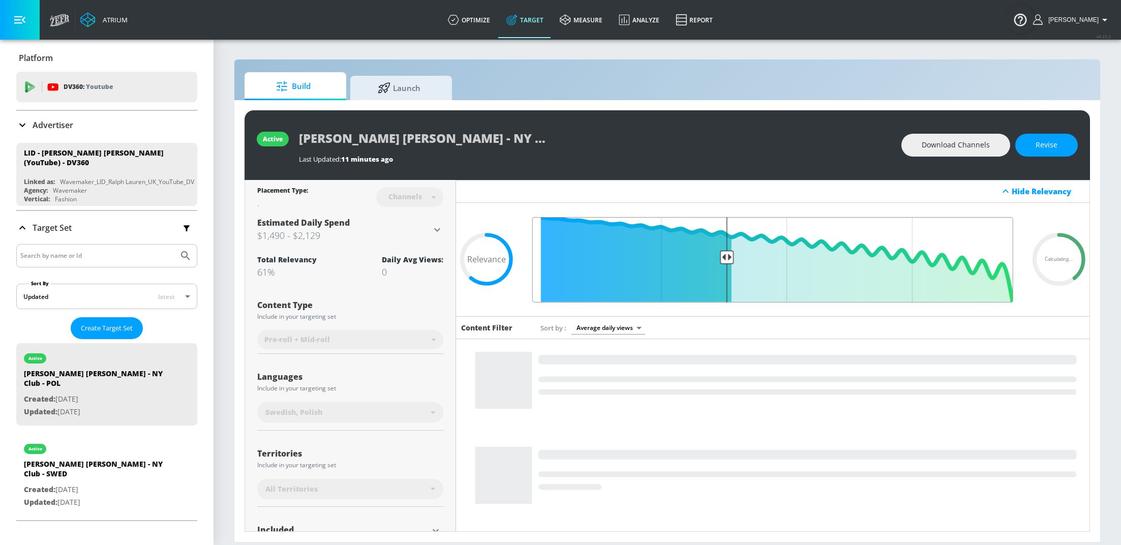
click at [718, 255] on input "Final Threshold" at bounding box center [772, 259] width 491 height 85
click at [710, 256] on input "Final Threshold" at bounding box center [772, 259] width 491 height 85
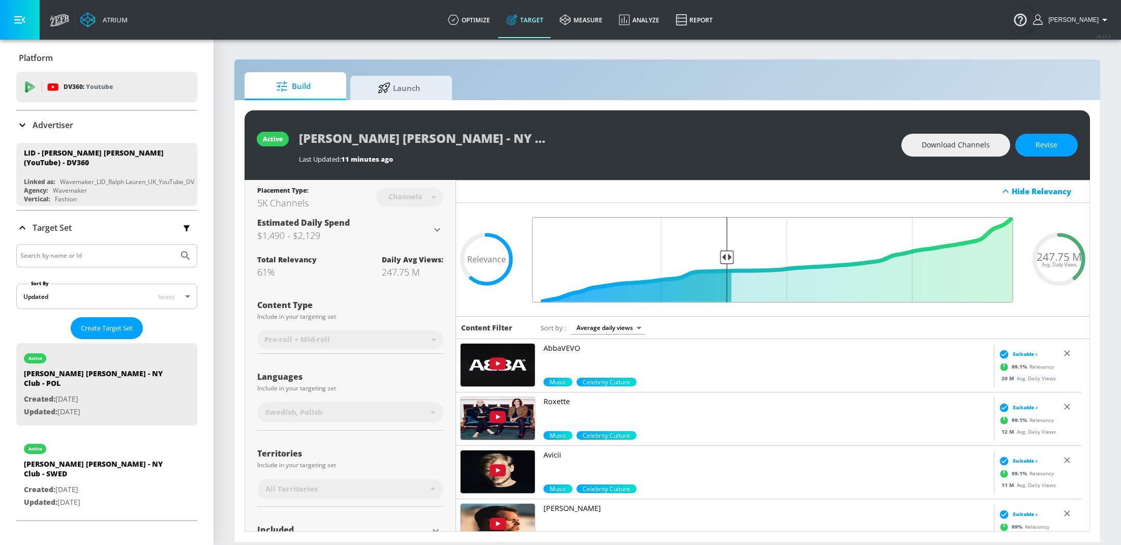
click at [720, 257] on input "Final Threshold" at bounding box center [772, 259] width 491 height 85
drag, startPoint x: 720, startPoint y: 255, endPoint x: 755, endPoint y: 257, distance: 34.6
click at [755, 257] on input "Final Threshold" at bounding box center [772, 259] width 491 height 85
drag, startPoint x: 712, startPoint y: 258, endPoint x: 775, endPoint y: 257, distance: 63.0
click at [766, 262] on input "Final Threshold" at bounding box center [772, 259] width 491 height 85
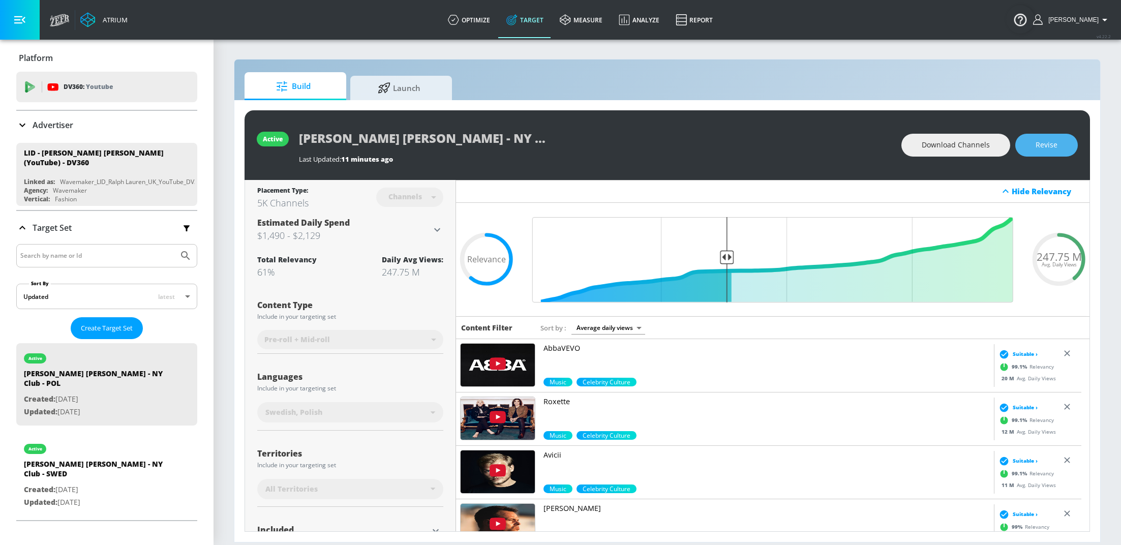
click at [1035, 145] on button "Revise" at bounding box center [1046, 145] width 63 height 23
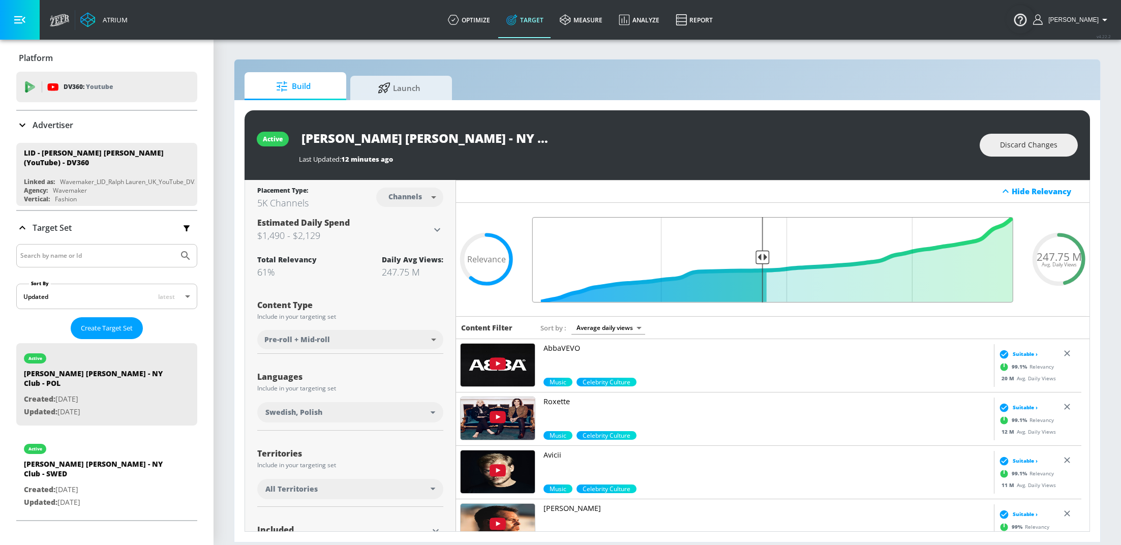
drag, startPoint x: 719, startPoint y: 254, endPoint x: 756, endPoint y: 253, distance: 37.7
type input "0.54"
click at [756, 253] on input "Final Threshold" at bounding box center [772, 259] width 491 height 85
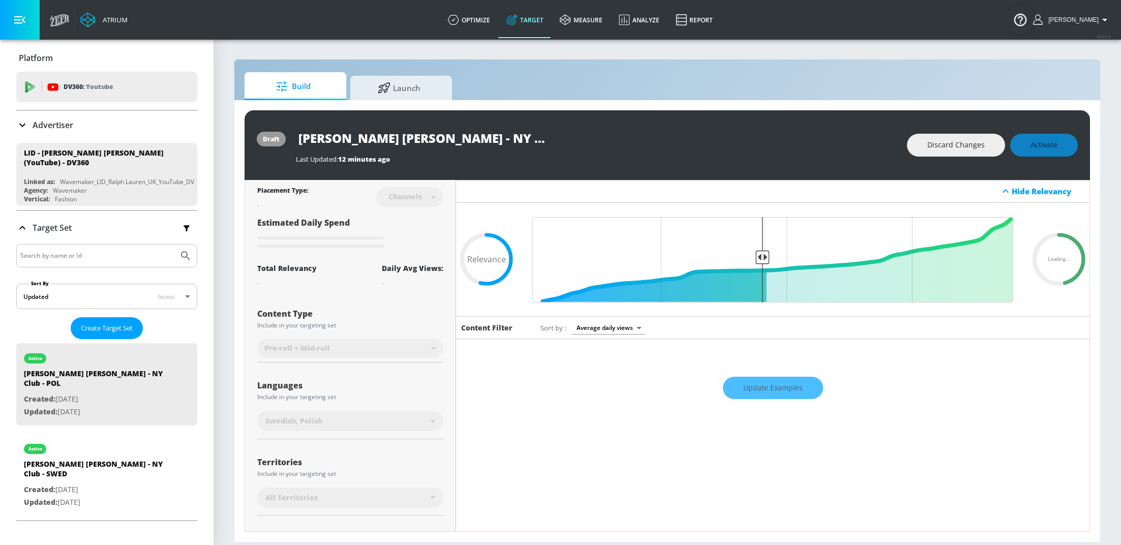
drag, startPoint x: 342, startPoint y: 441, endPoint x: 352, endPoint y: 426, distance: 17.9
click at [343, 441] on div "Placement Type: Channels channels ​ Estimated Daily Spend Loading... Activation…" at bounding box center [350, 404] width 186 height 449
click at [359, 419] on div "Swedish, Polish" at bounding box center [347, 421] width 165 height 10
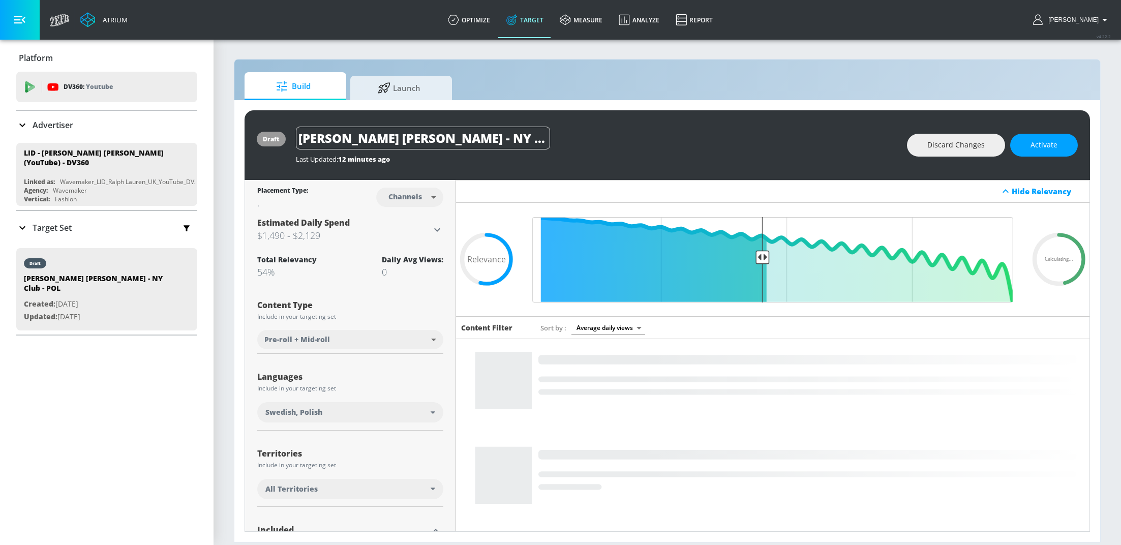
click at [359, 419] on div "Swedish, Polish" at bounding box center [350, 412] width 186 height 20
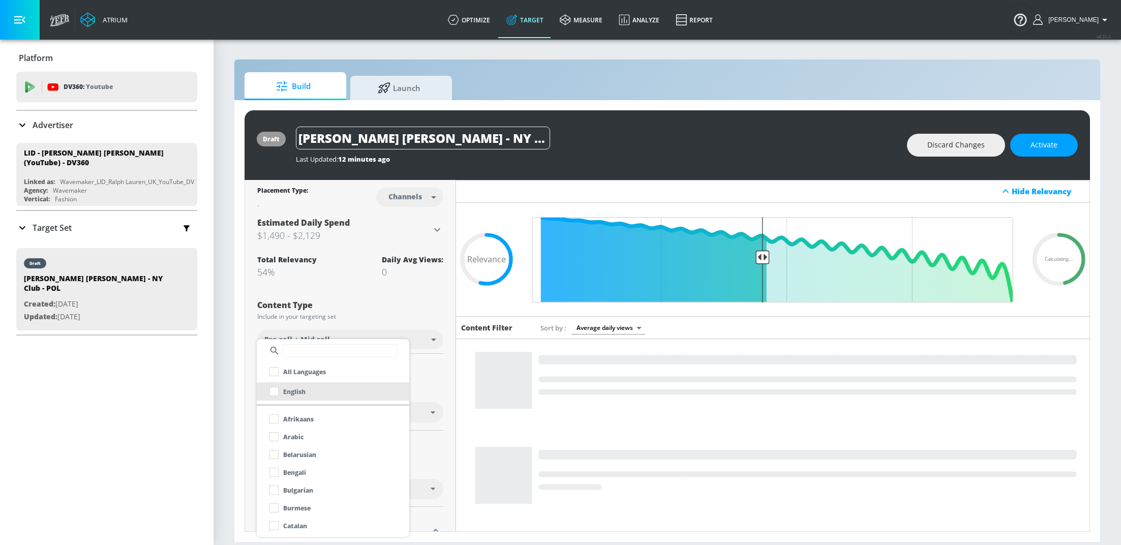
click at [294, 393] on p "English" at bounding box center [294, 391] width 22 height 11
checkbox input "true"
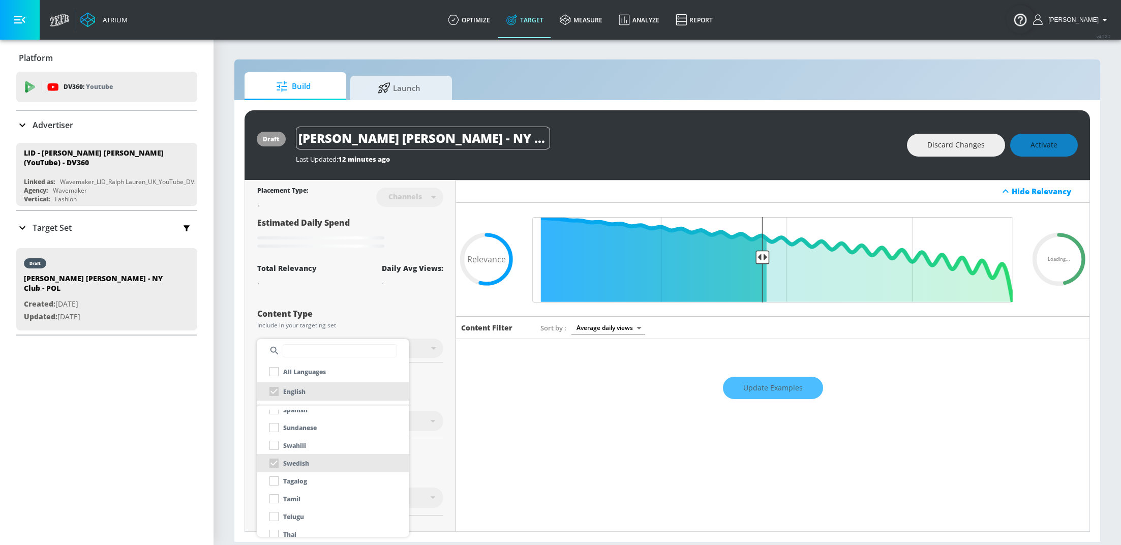
scroll to position [817, 0]
click at [273, 455] on div "Swedish" at bounding box center [287, 455] width 44 height 18
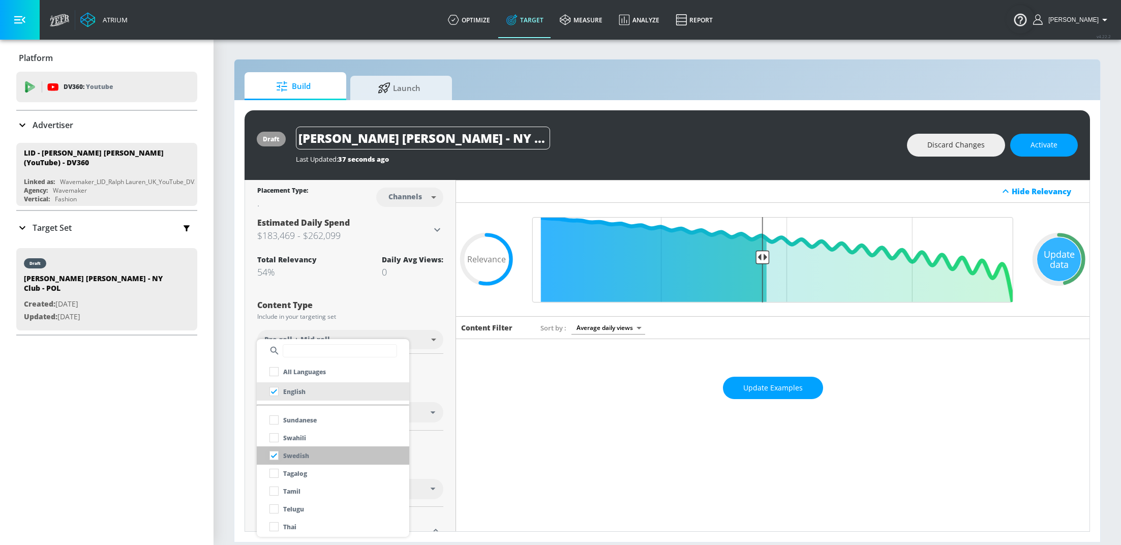
click at [275, 458] on input "checkbox" at bounding box center [274, 455] width 18 height 18
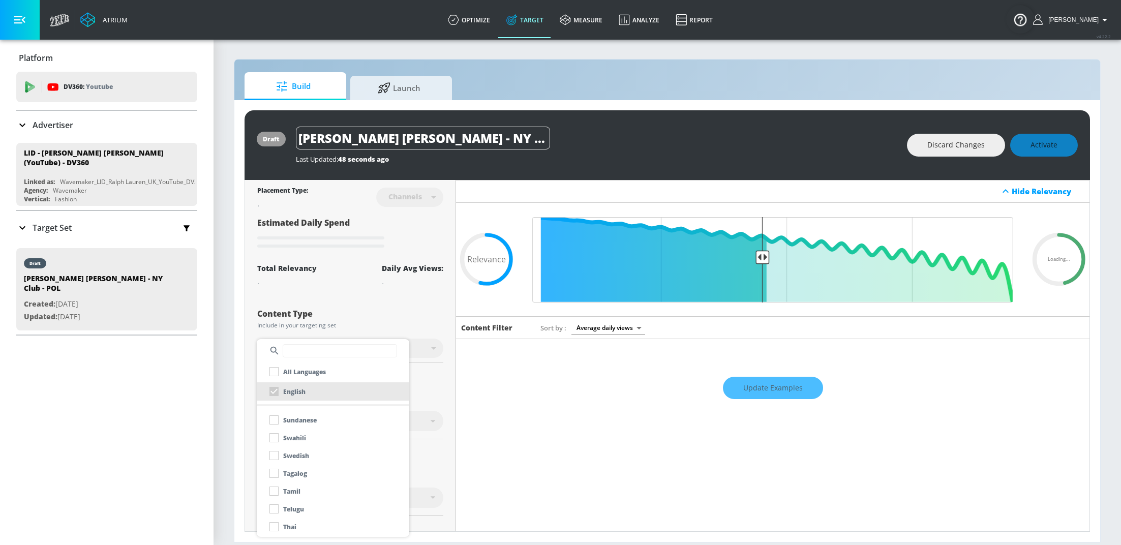
click at [446, 395] on div at bounding box center [560, 272] width 1121 height 545
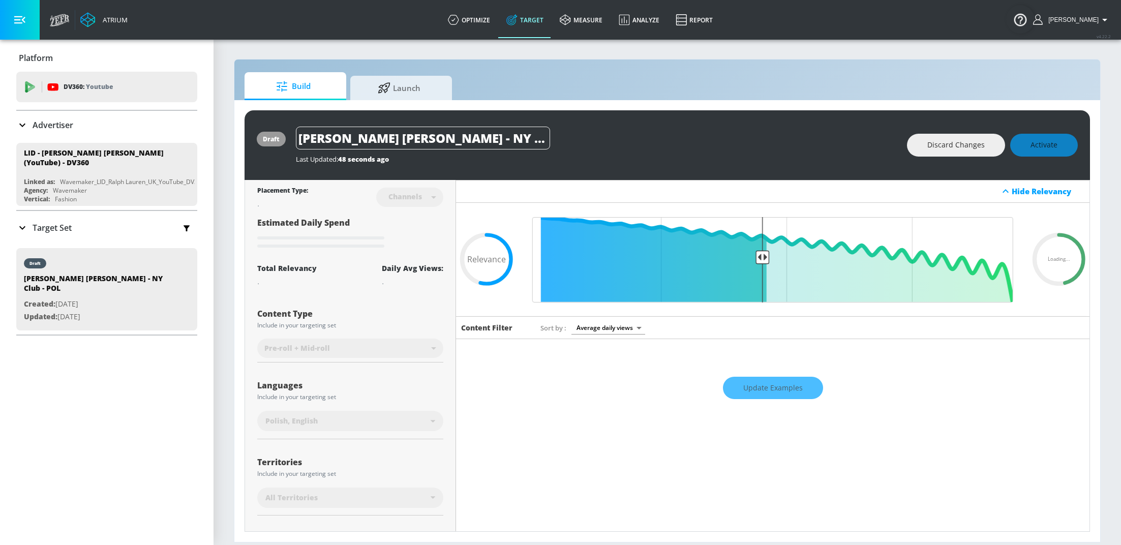
click at [757, 381] on div "Update Examples" at bounding box center [772, 388] width 633 height 36
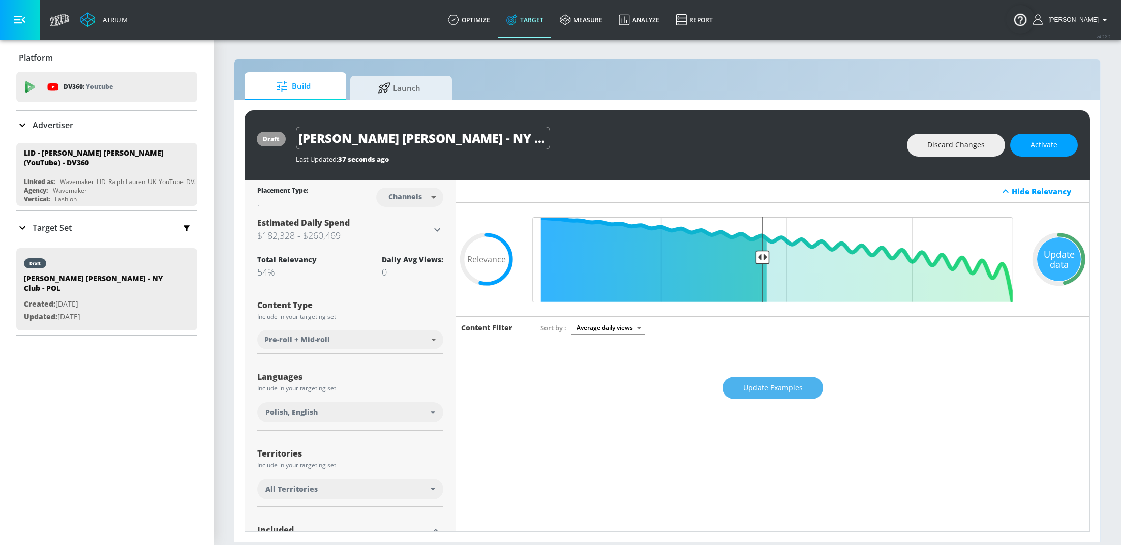
click at [759, 382] on span "Update Examples" at bounding box center [772, 388] width 59 height 13
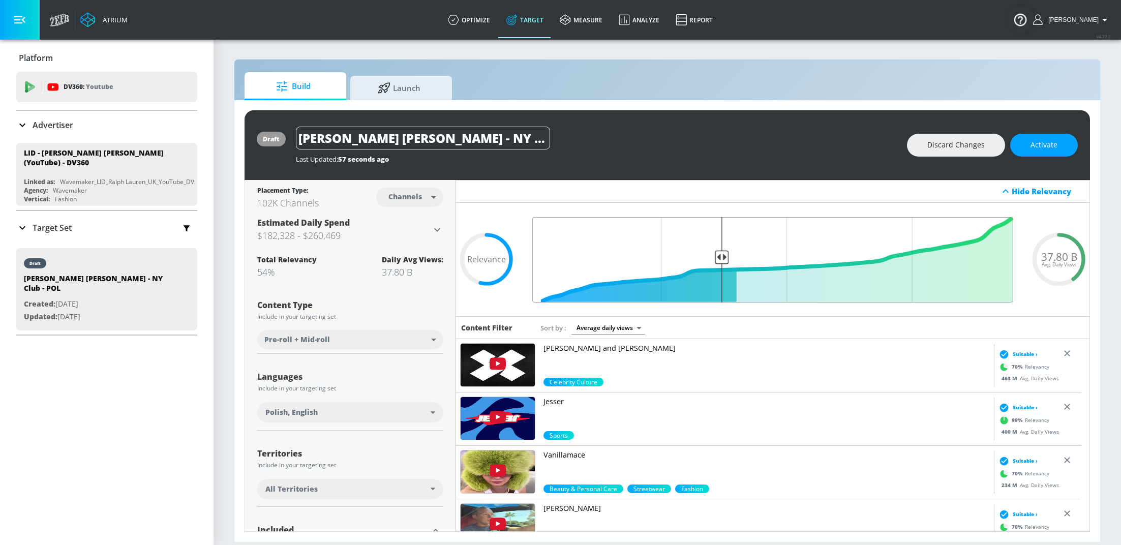
drag, startPoint x: 754, startPoint y: 256, endPoint x: 718, endPoint y: 258, distance: 36.7
type input "0.62"
click at [718, 258] on input "Final Threshold" at bounding box center [772, 259] width 491 height 85
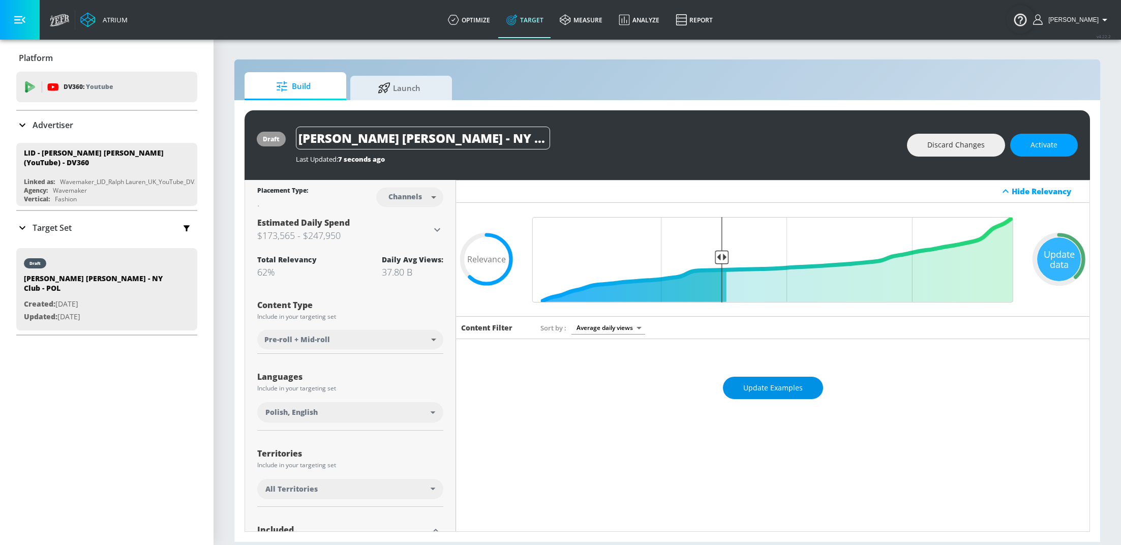
click at [782, 388] on span "Update Examples" at bounding box center [772, 388] width 59 height 13
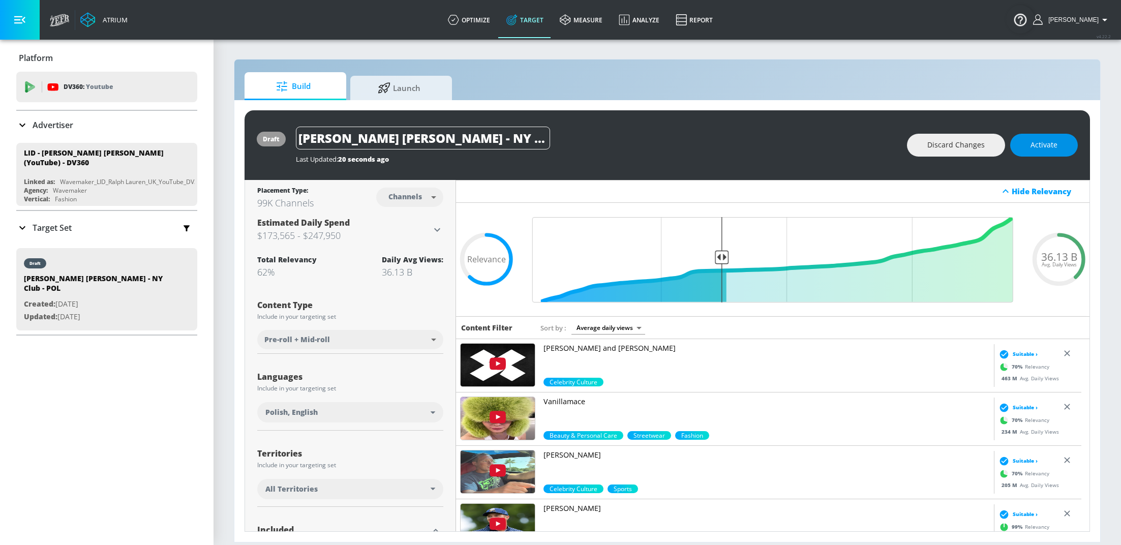
click at [1042, 151] on span "Activate" at bounding box center [1043, 145] width 27 height 13
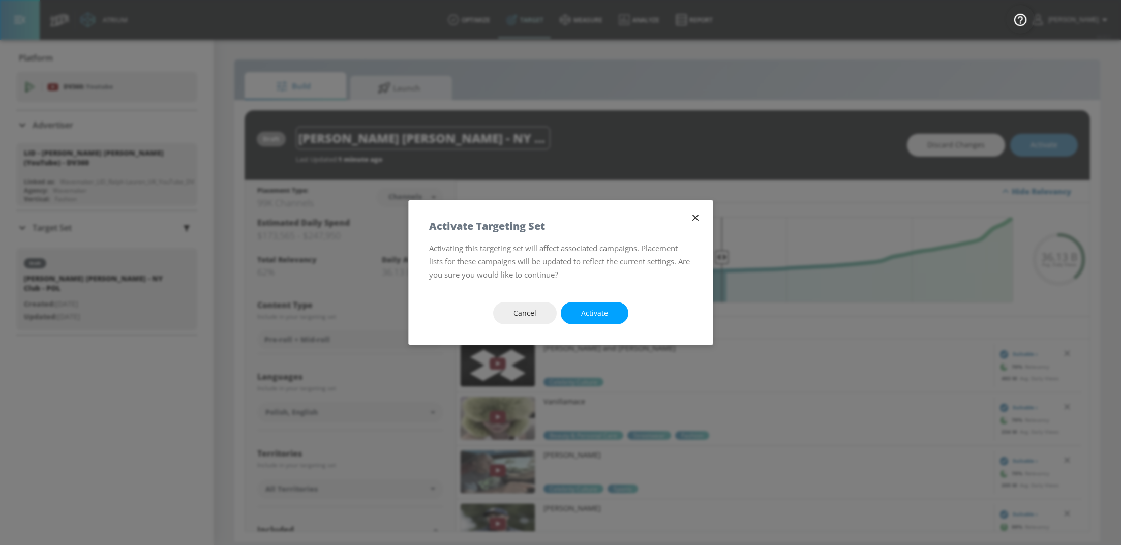
click at [591, 326] on div "Cancel Activate" at bounding box center [561, 314] width 304 height 64
click at [599, 315] on span "Activate" at bounding box center [594, 313] width 27 height 13
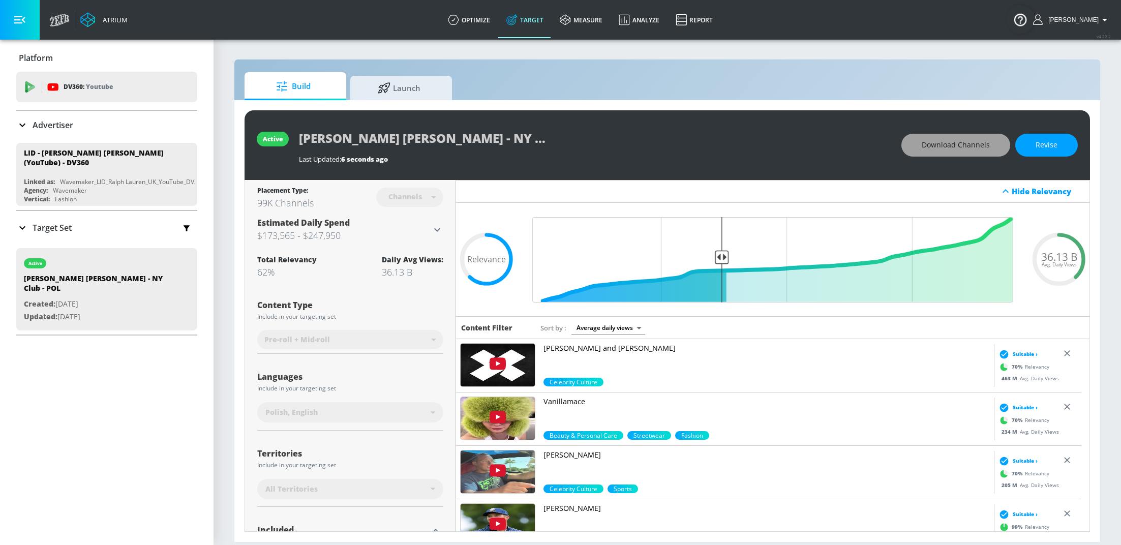
click at [962, 148] on span "Download Channels" at bounding box center [956, 145] width 68 height 13
click at [595, 19] on link "measure" at bounding box center [581, 20] width 59 height 37
